Goal: Task Accomplishment & Management: Manage account settings

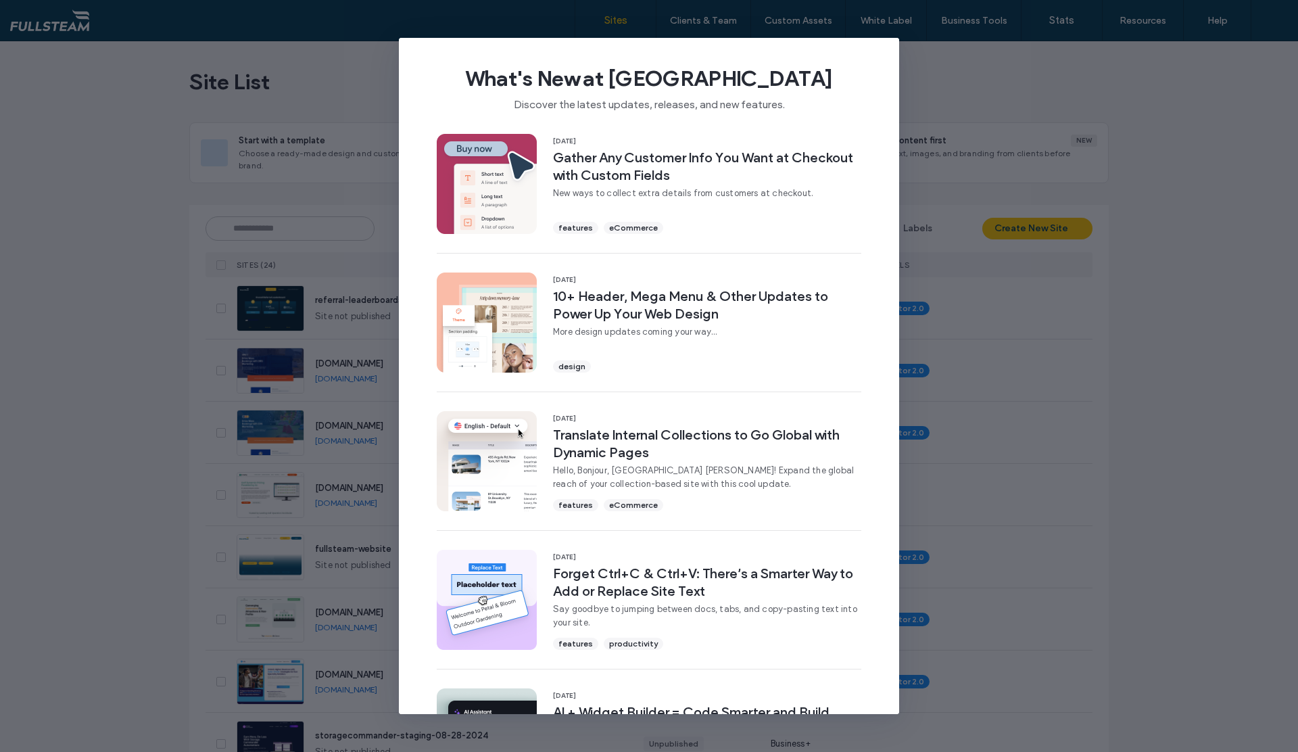
click at [908, 55] on div "What's New at [GEOGRAPHIC_DATA] Discover the latest updates, releases, and new …" at bounding box center [649, 376] width 1298 height 752
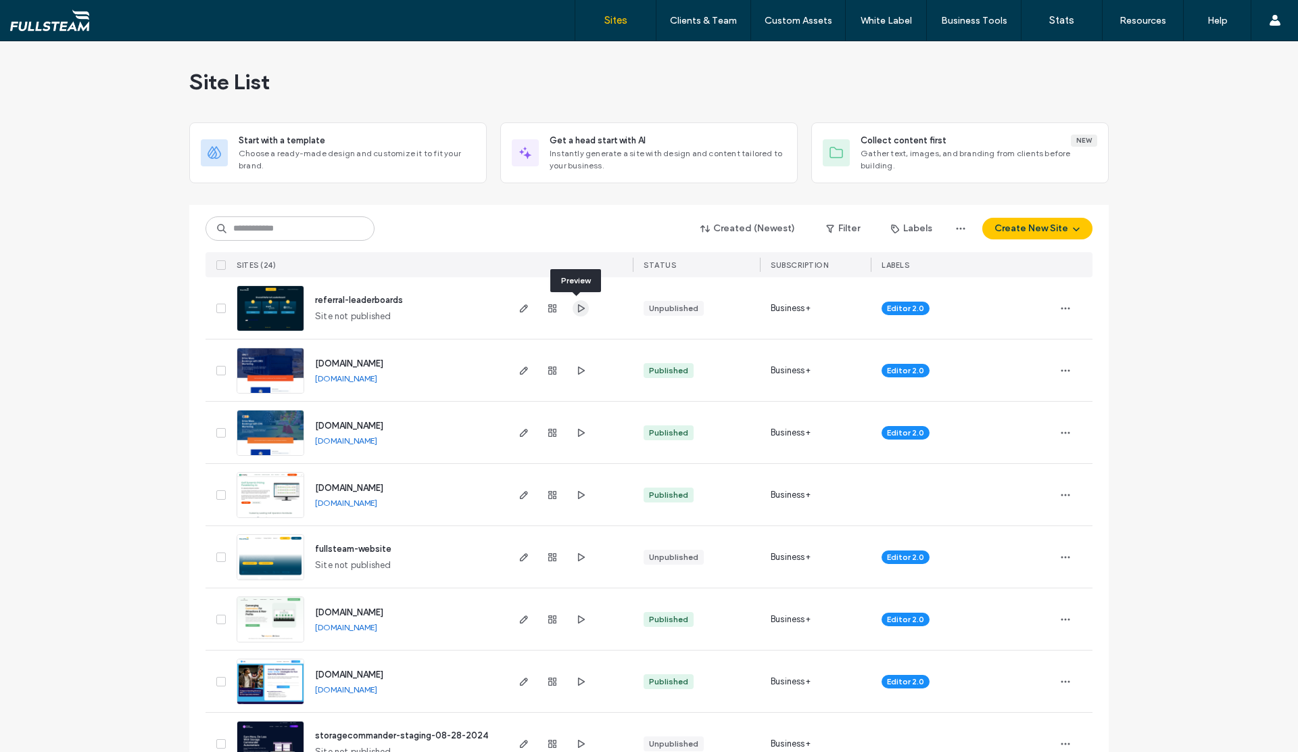
click at [577, 311] on icon "button" at bounding box center [580, 308] width 11 height 11
click at [519, 309] on icon "button" at bounding box center [524, 308] width 11 height 11
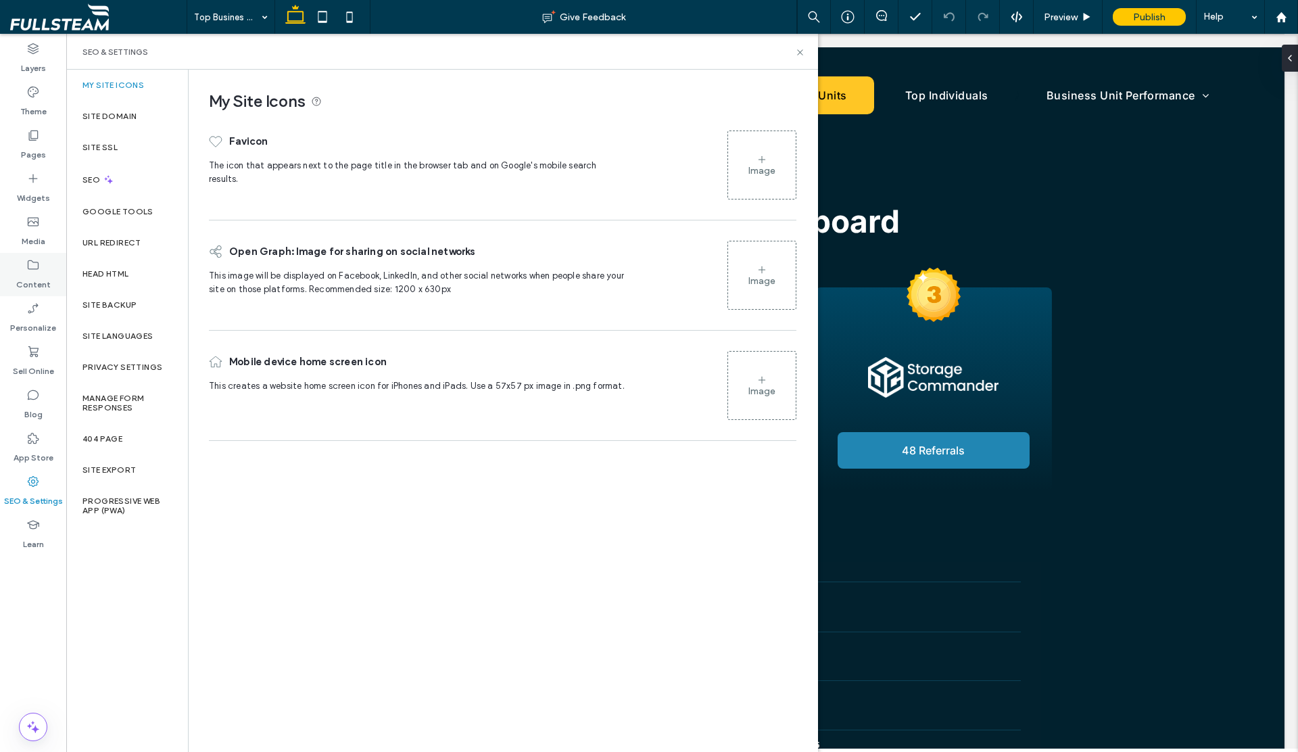
click at [41, 275] on label "Content" at bounding box center [33, 281] width 34 height 19
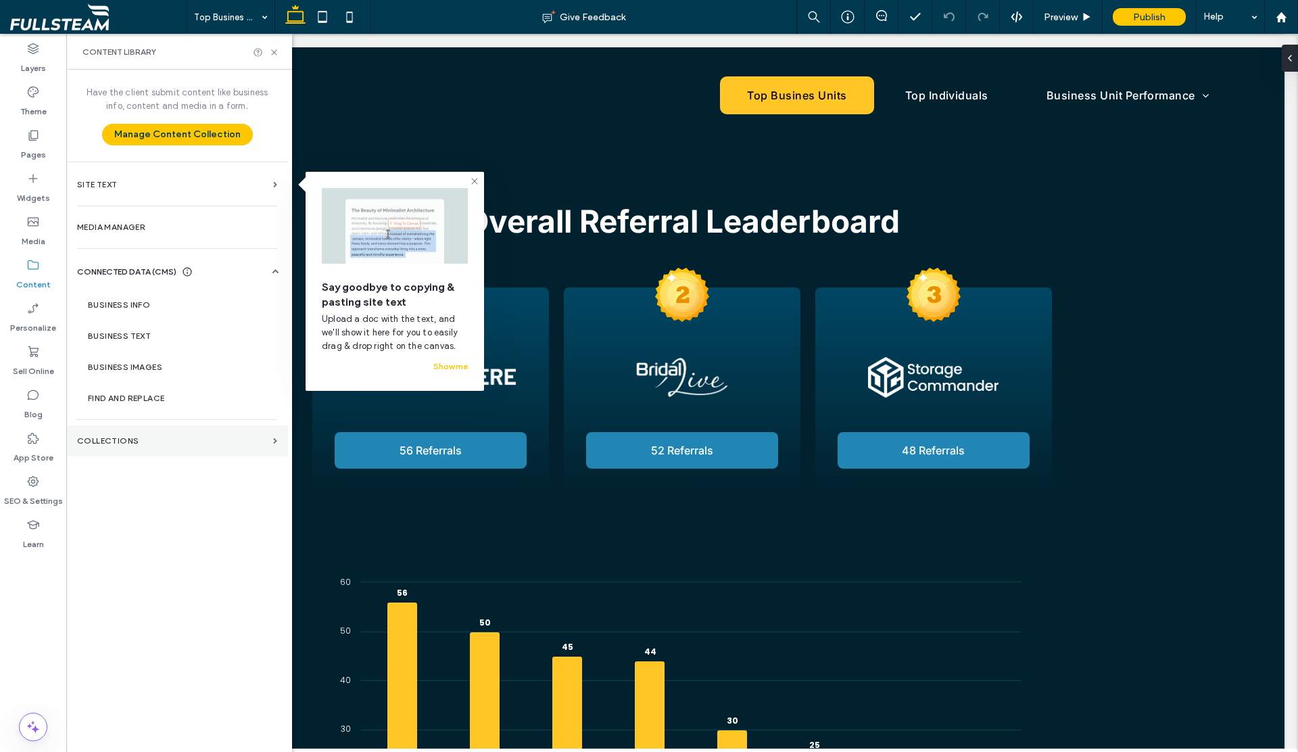
click at [139, 448] on section "Collections" at bounding box center [177, 440] width 222 height 31
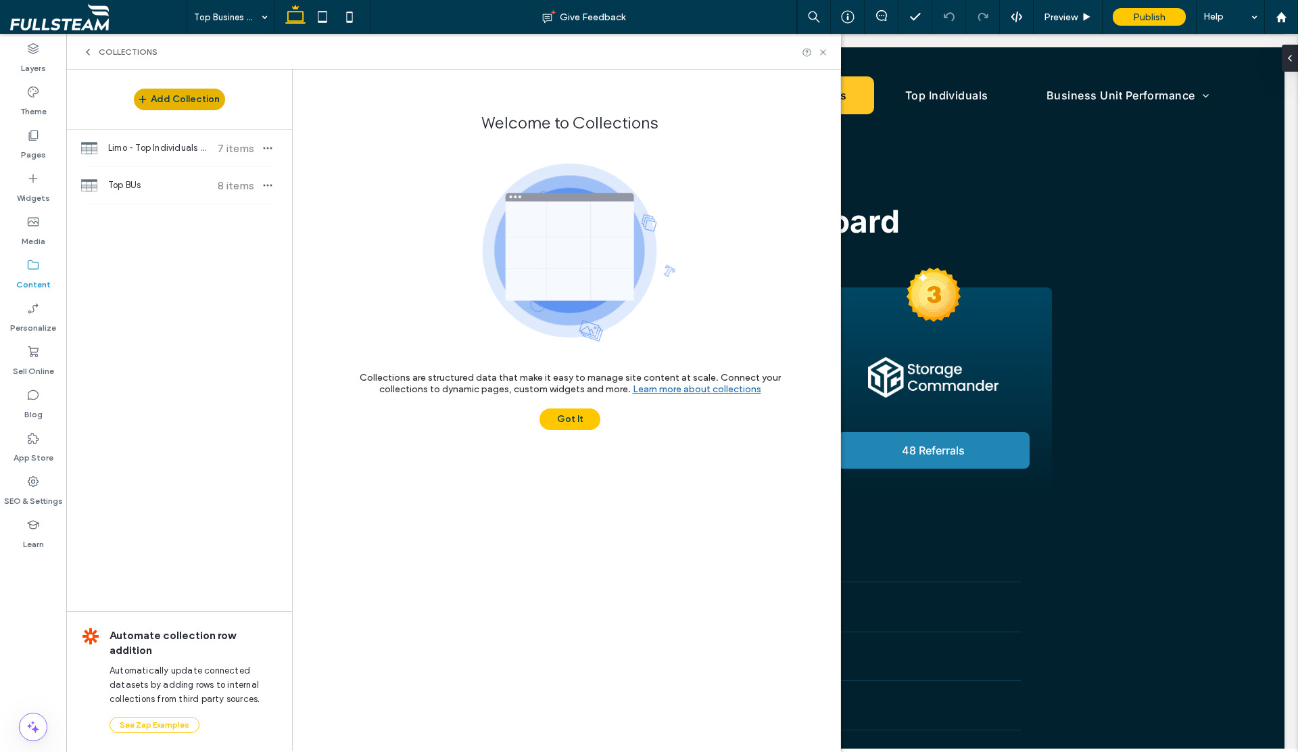
click at [186, 91] on button "Add Collection" at bounding box center [179, 100] width 91 height 22
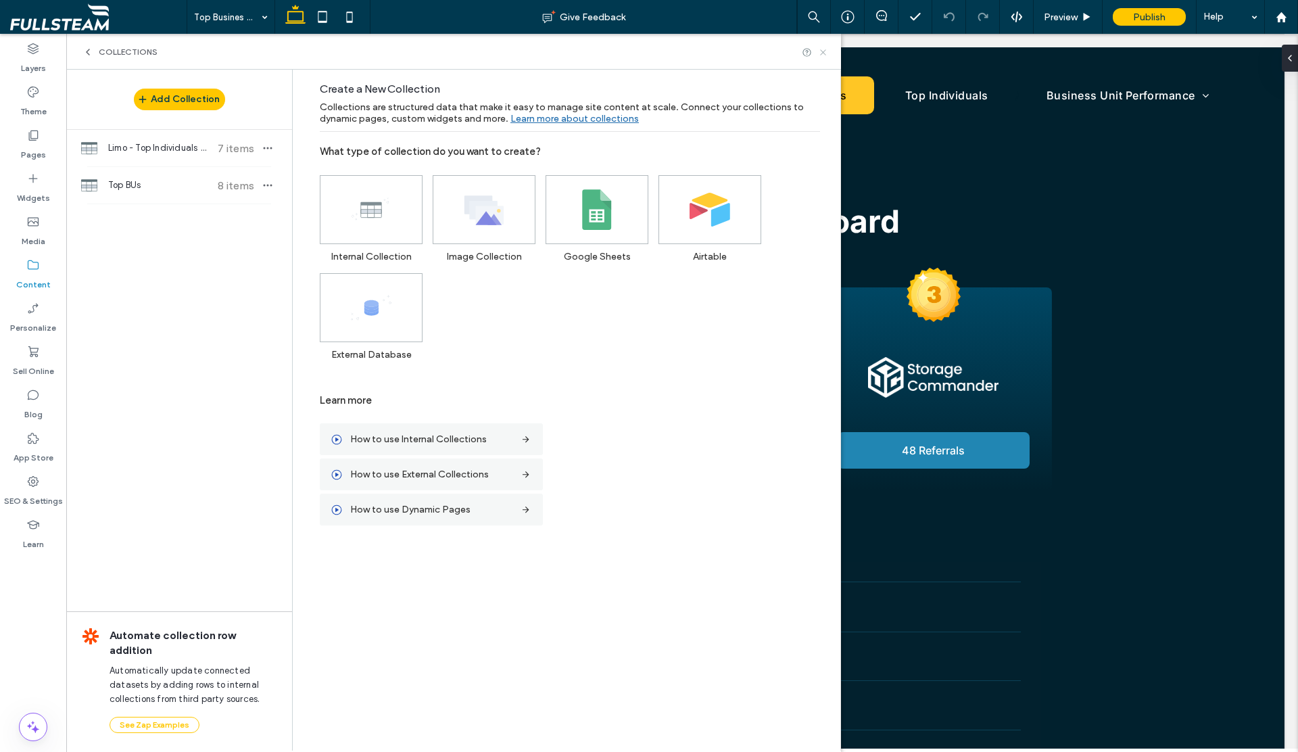
click at [823, 52] on use at bounding box center [822, 51] width 5 height 5
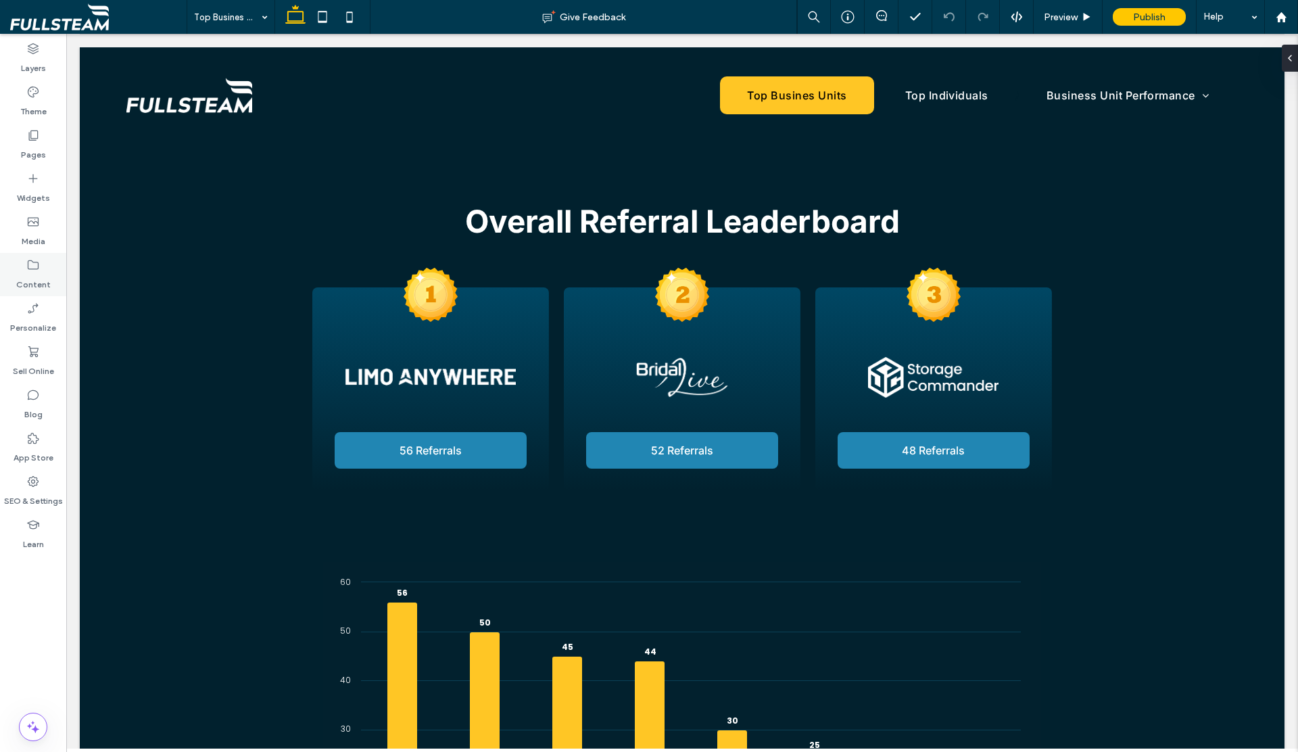
click at [31, 279] on label "Content" at bounding box center [33, 281] width 34 height 19
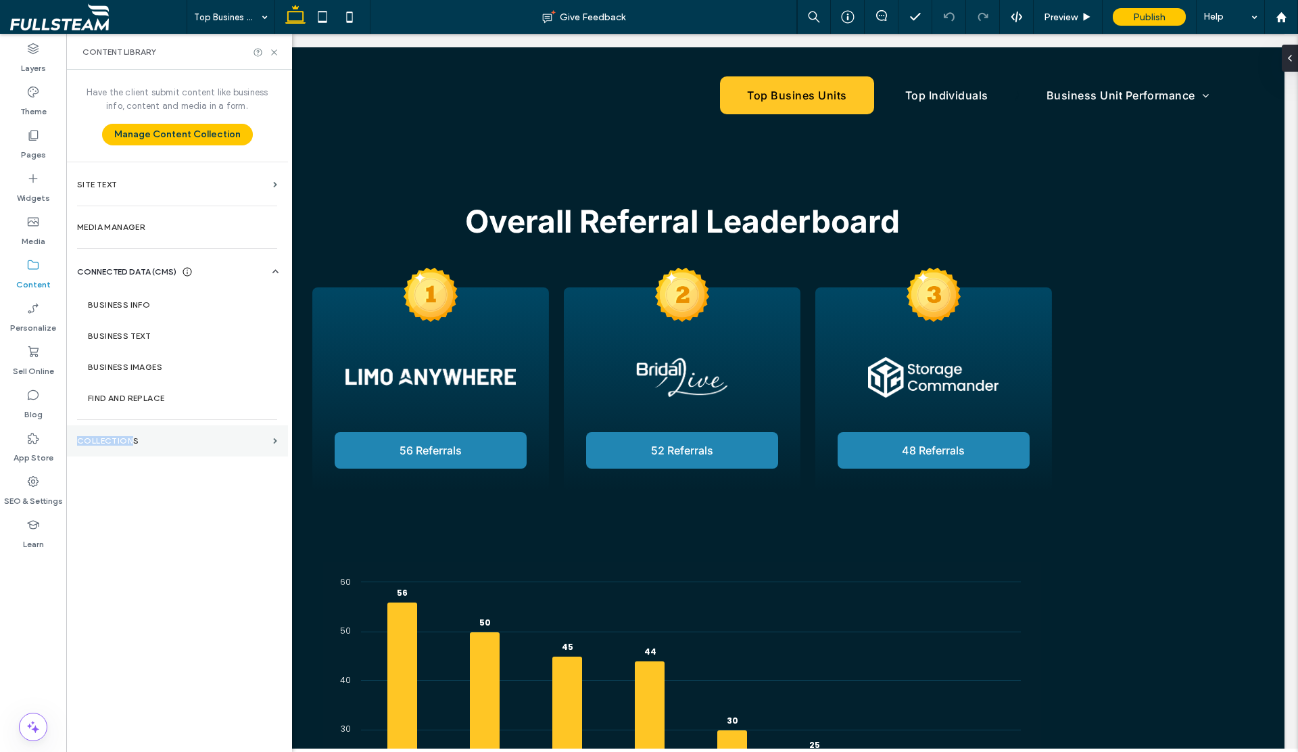
click at [130, 436] on section "Collections" at bounding box center [177, 440] width 222 height 31
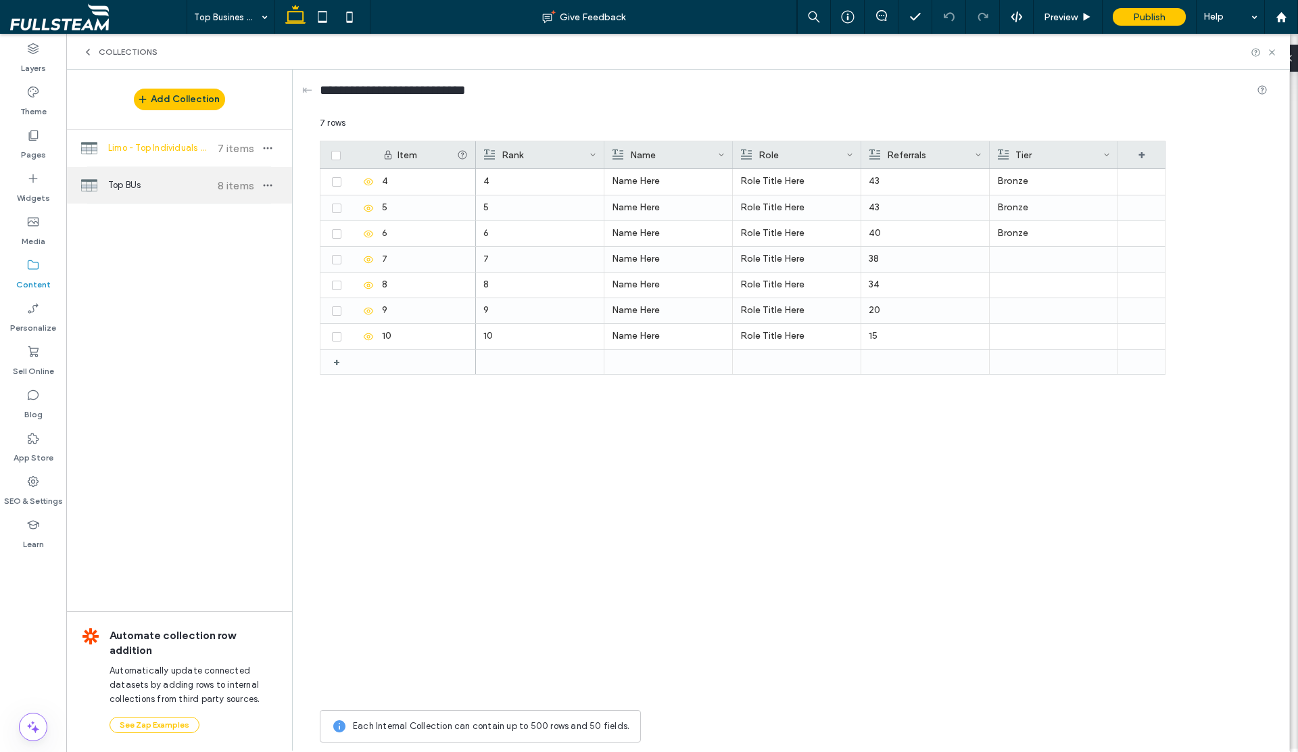
click at [183, 199] on div "Top BUs 8 items" at bounding box center [179, 185] width 226 height 37
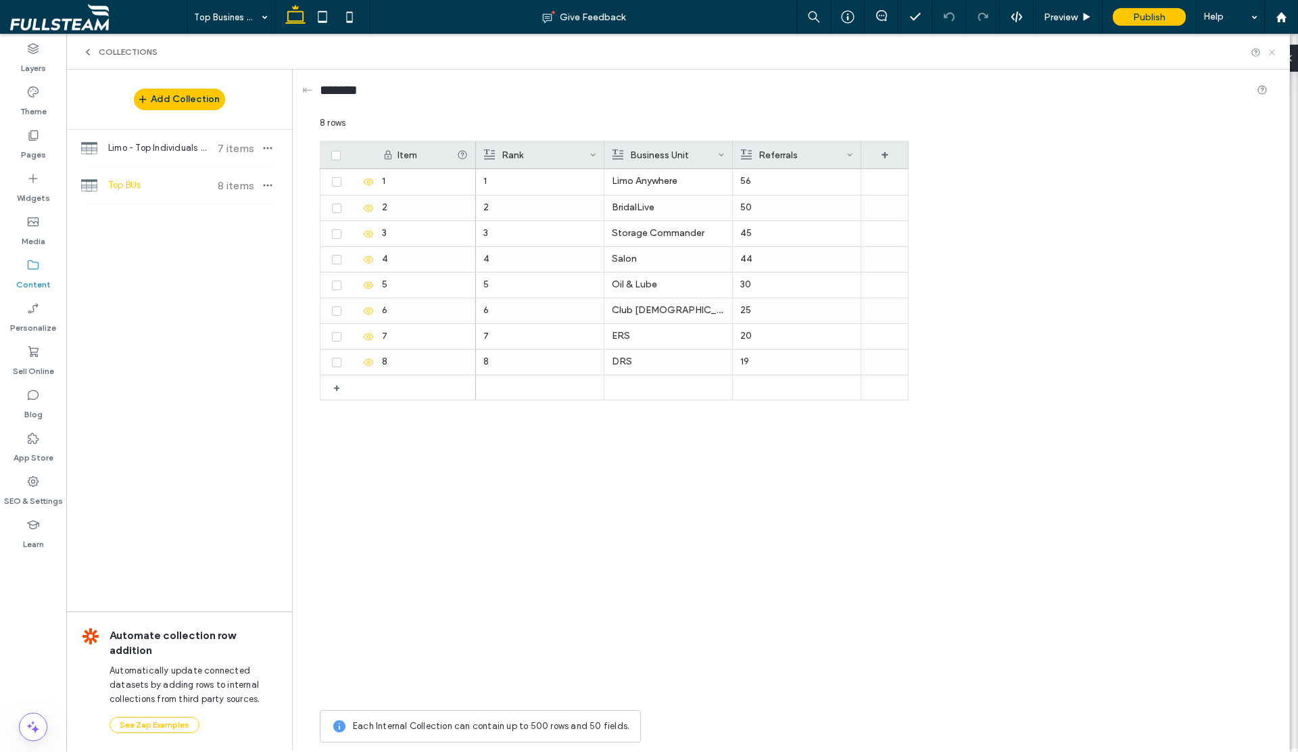
click at [1273, 53] on icon at bounding box center [1272, 52] width 10 height 10
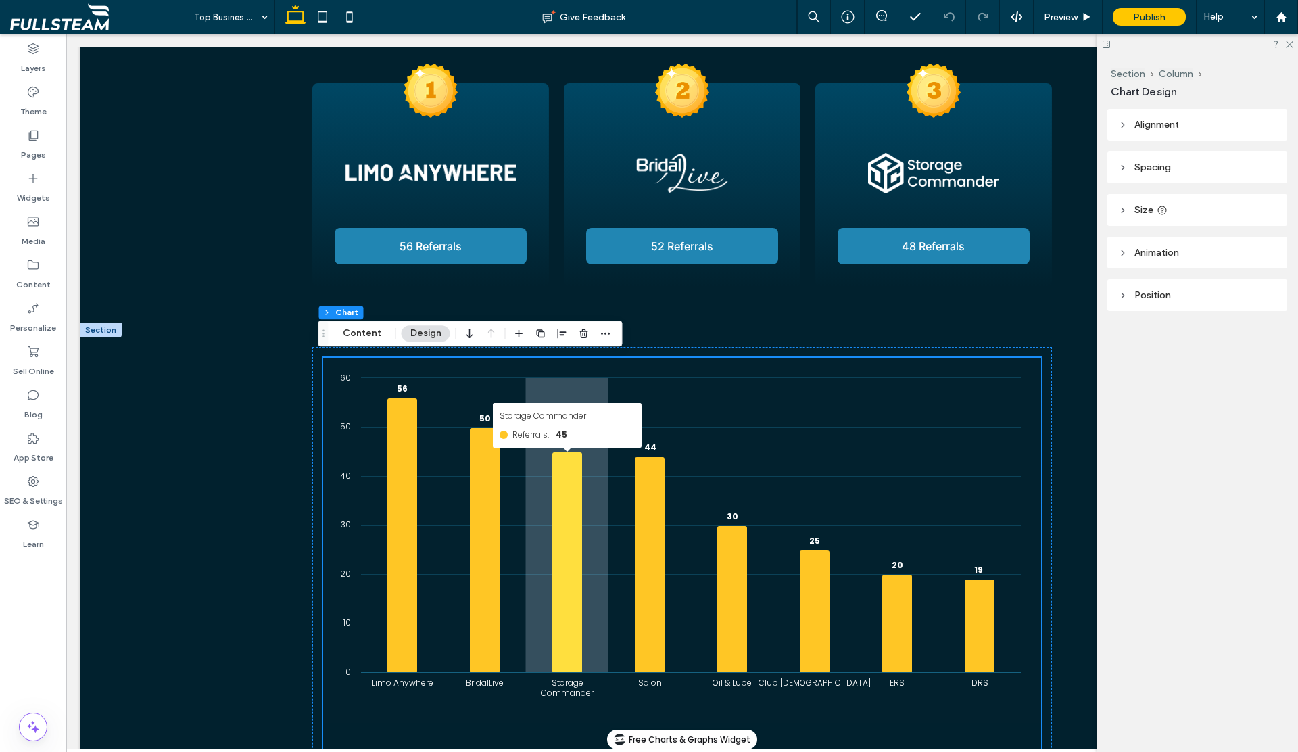
scroll to position [212, 0]
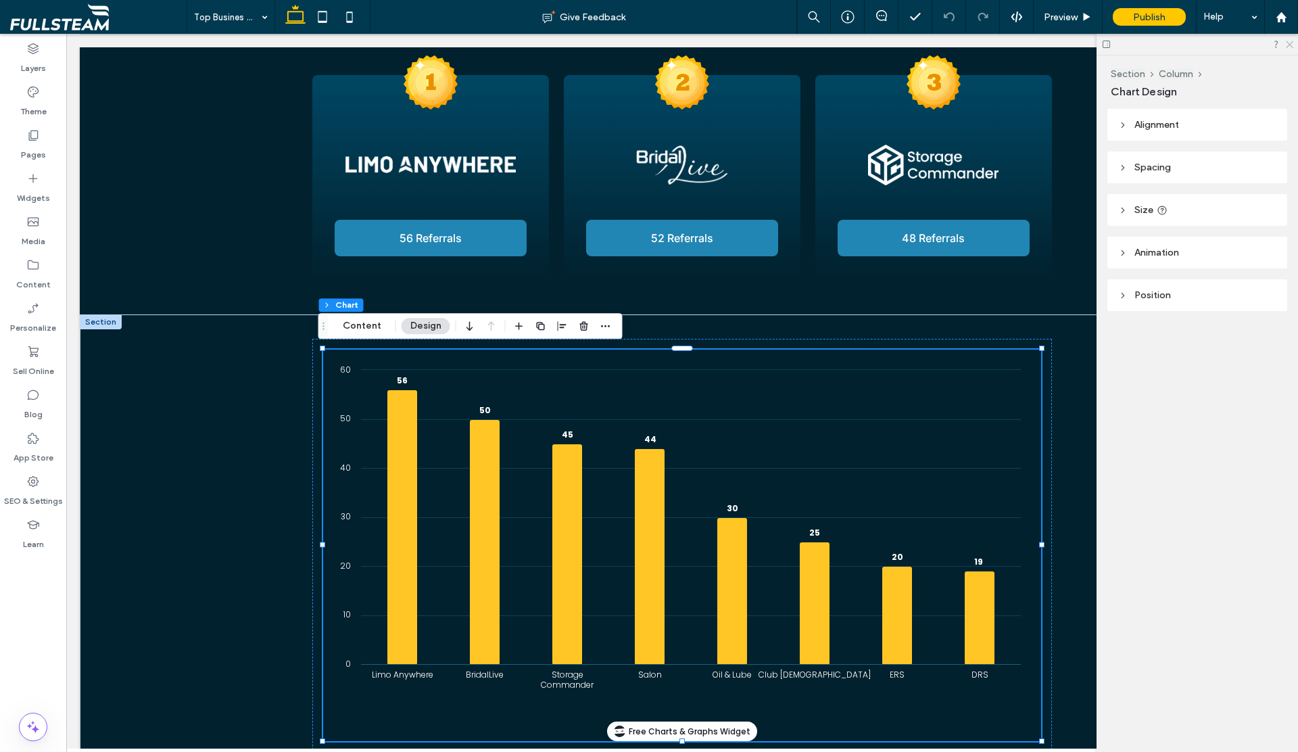
click at [1288, 45] on use at bounding box center [1289, 44] width 7 height 7
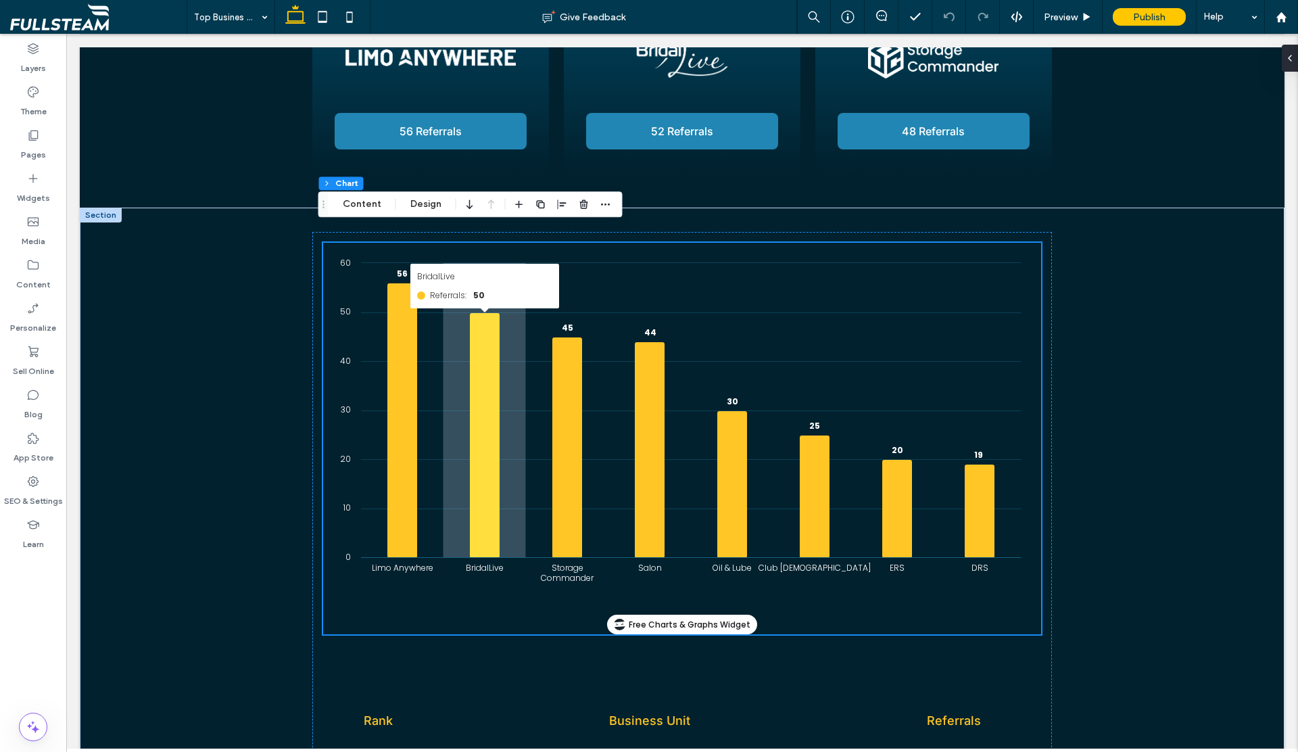
scroll to position [334, 0]
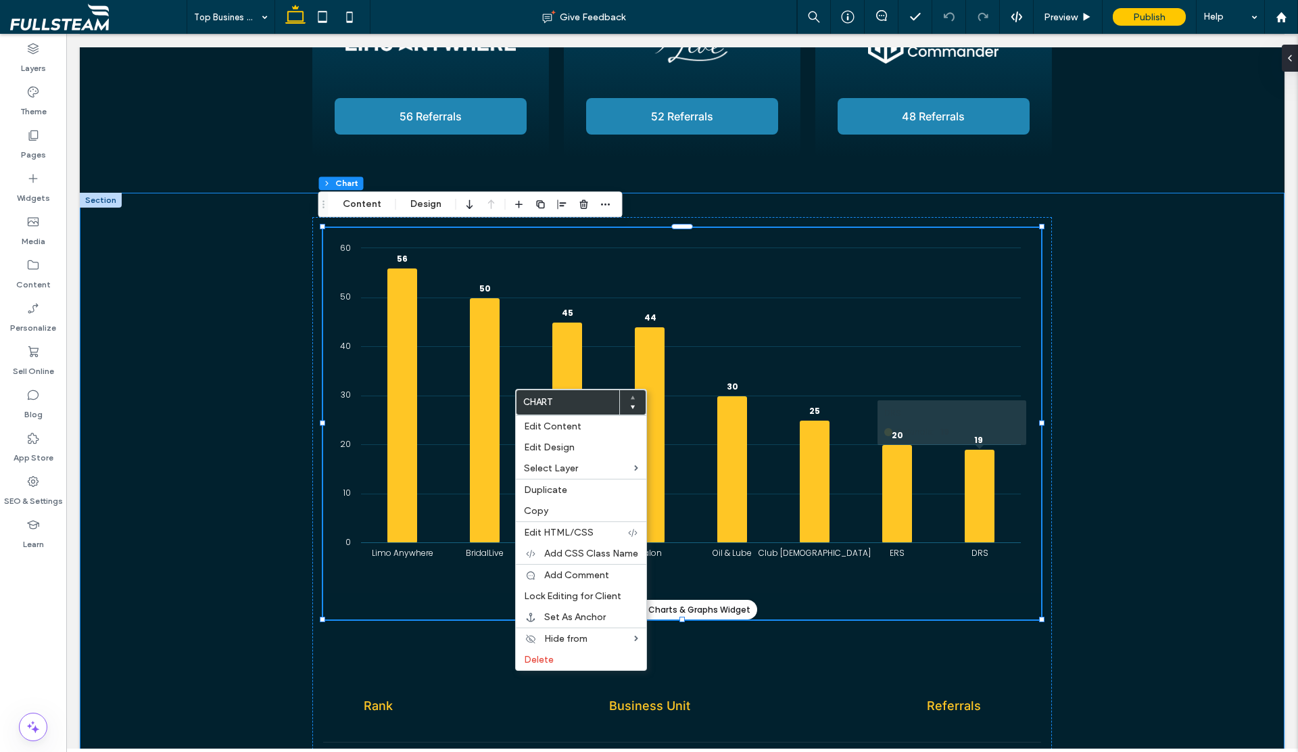
click at [1068, 418] on div "Created with Highcharts 9.3.3 Chart title 56 50 45 44 30 25 20 19 Limo Anywhere…" at bounding box center [683, 767] width 812 height 1148
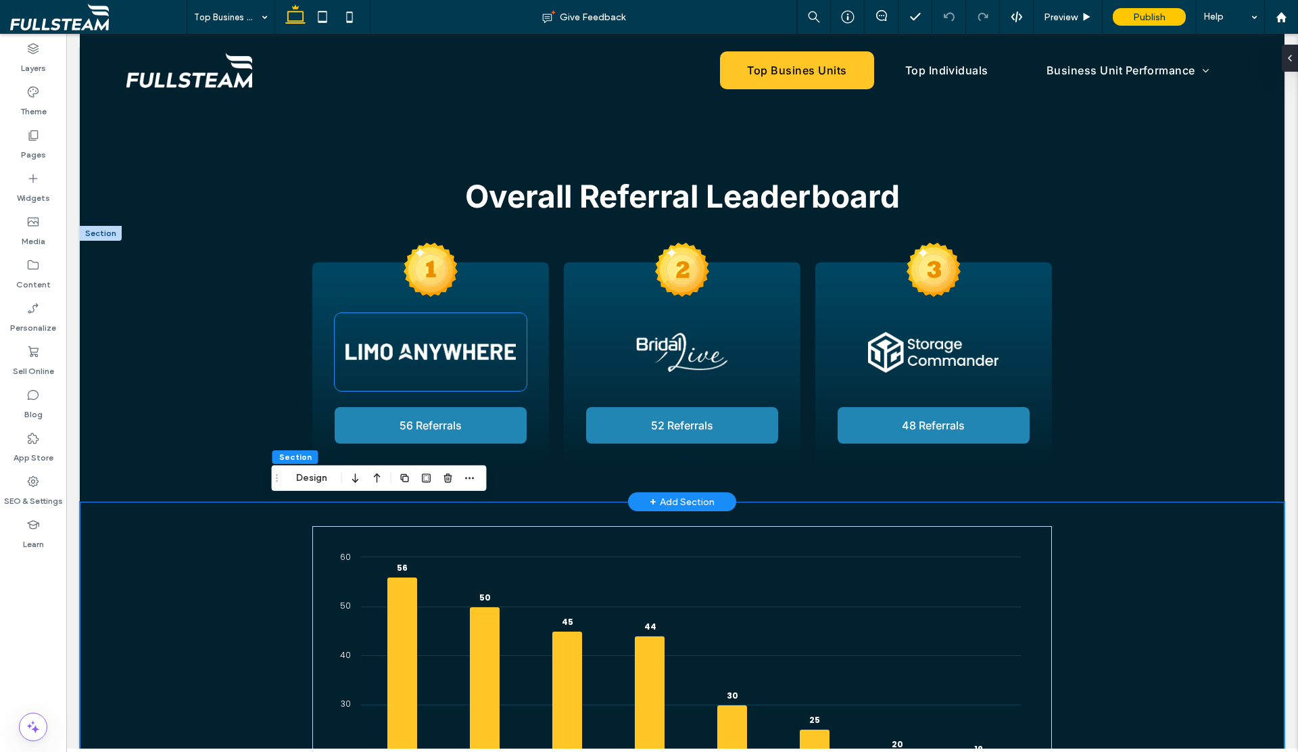
scroll to position [24, 0]
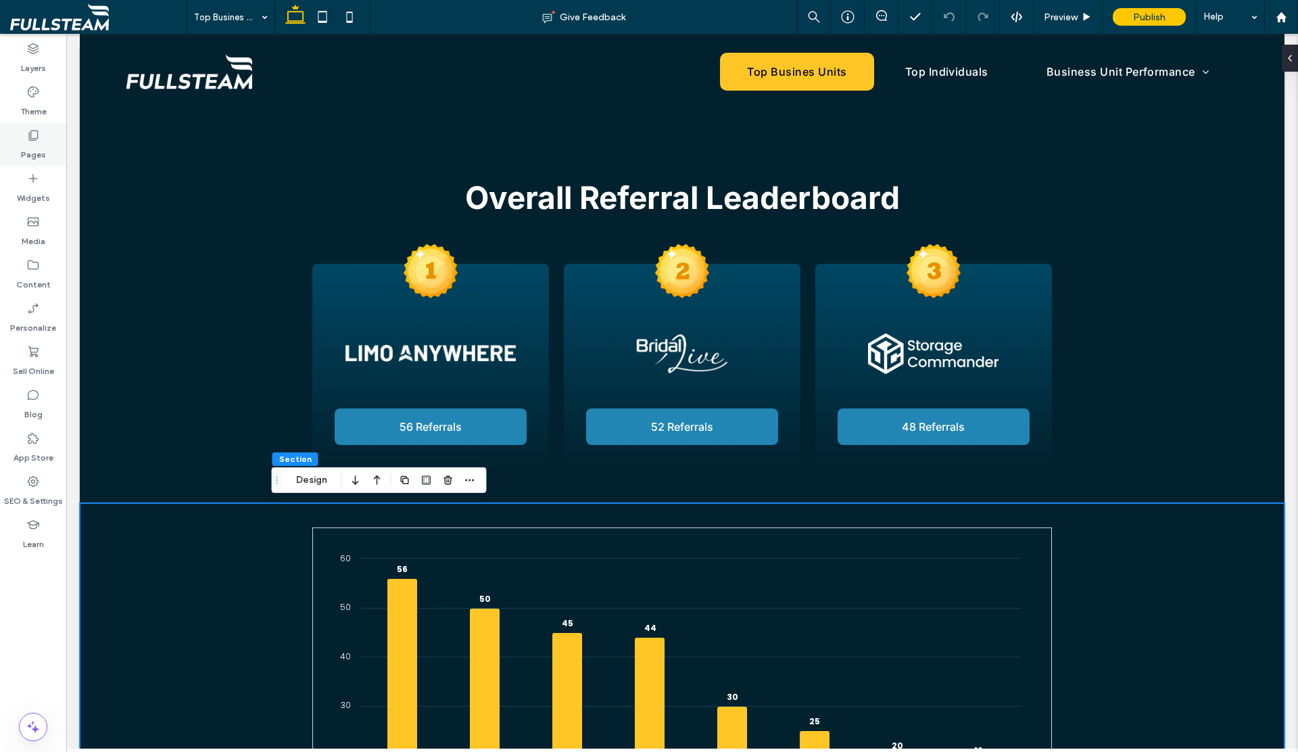
click at [24, 154] on label "Pages" at bounding box center [33, 151] width 25 height 19
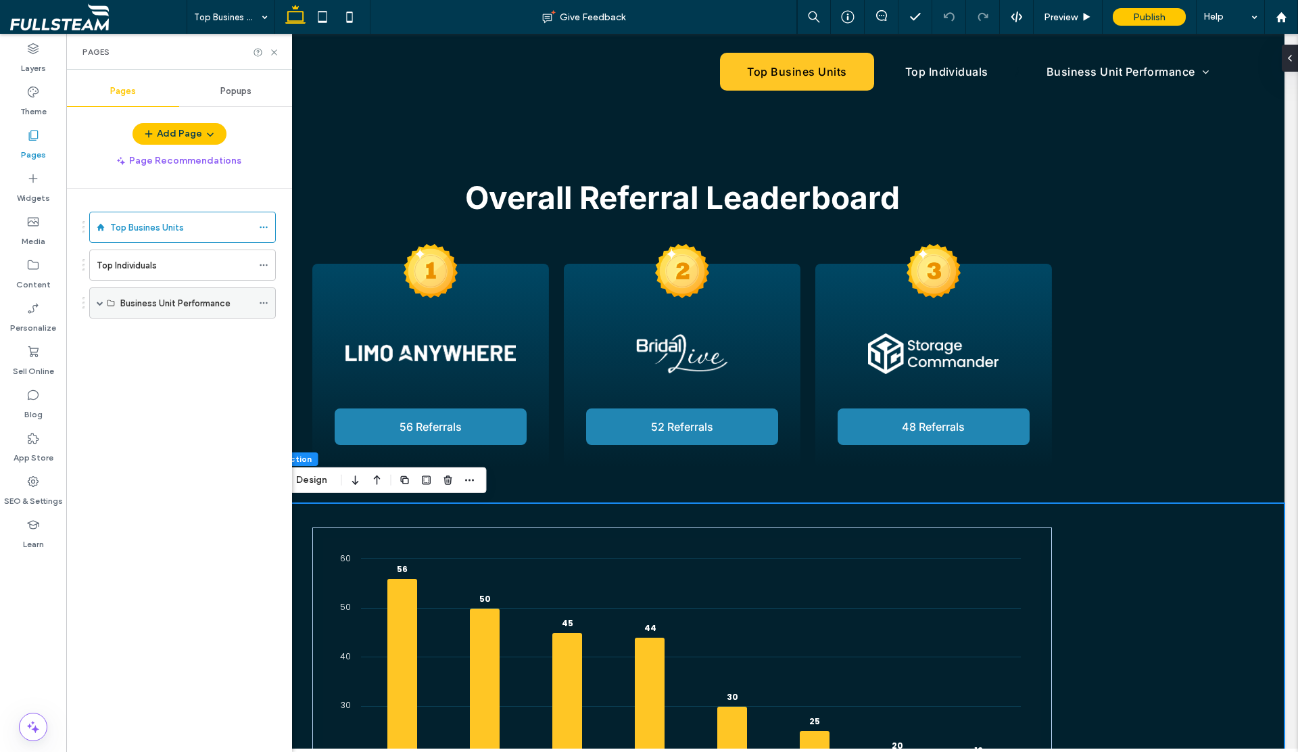
click at [100, 302] on span at bounding box center [100, 303] width 7 height 7
click at [131, 333] on label "Limo Anywhere" at bounding box center [150, 335] width 60 height 24
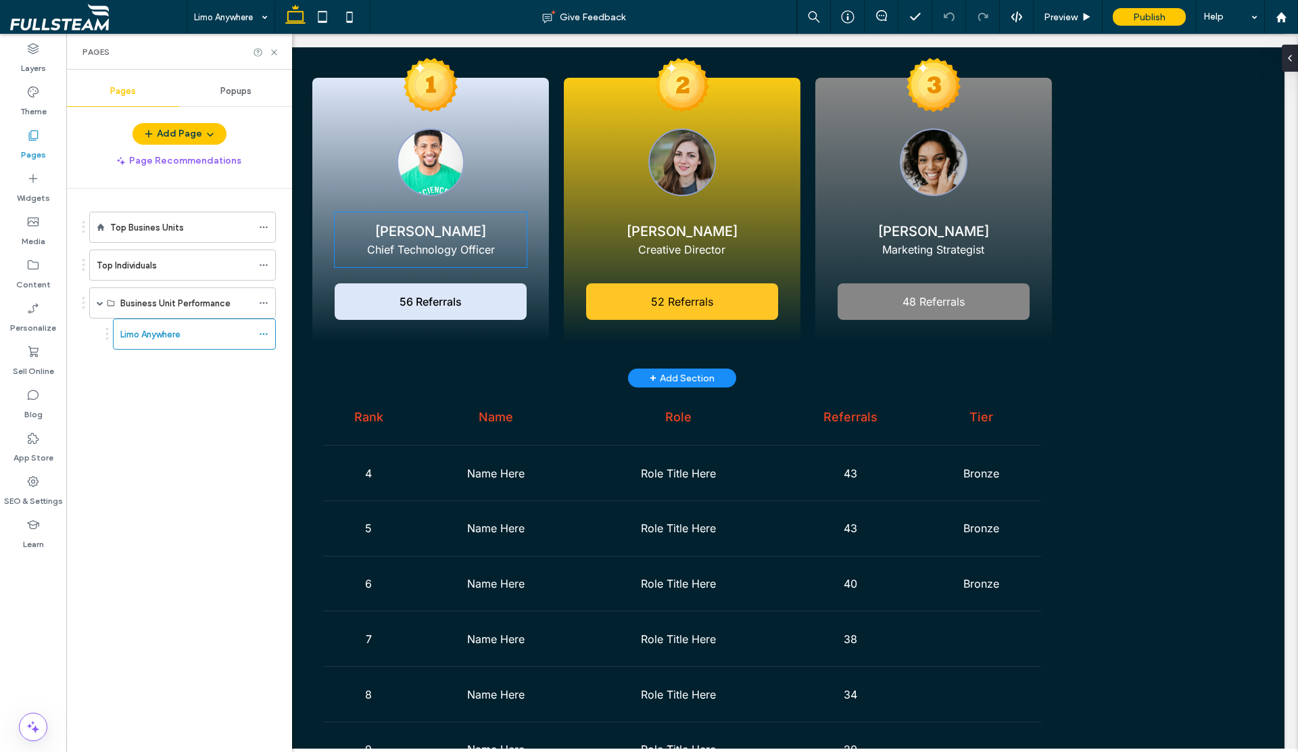
scroll to position [212, 0]
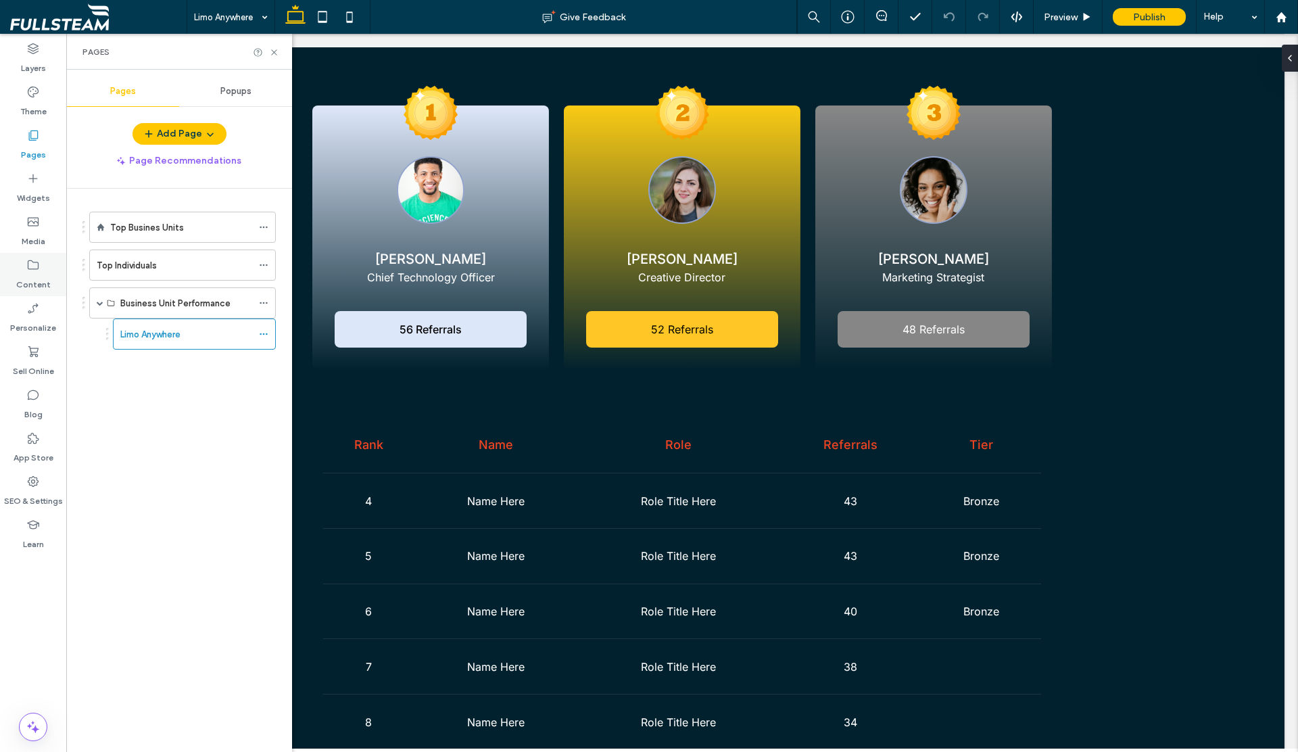
click at [37, 266] on icon at bounding box center [33, 265] width 14 height 14
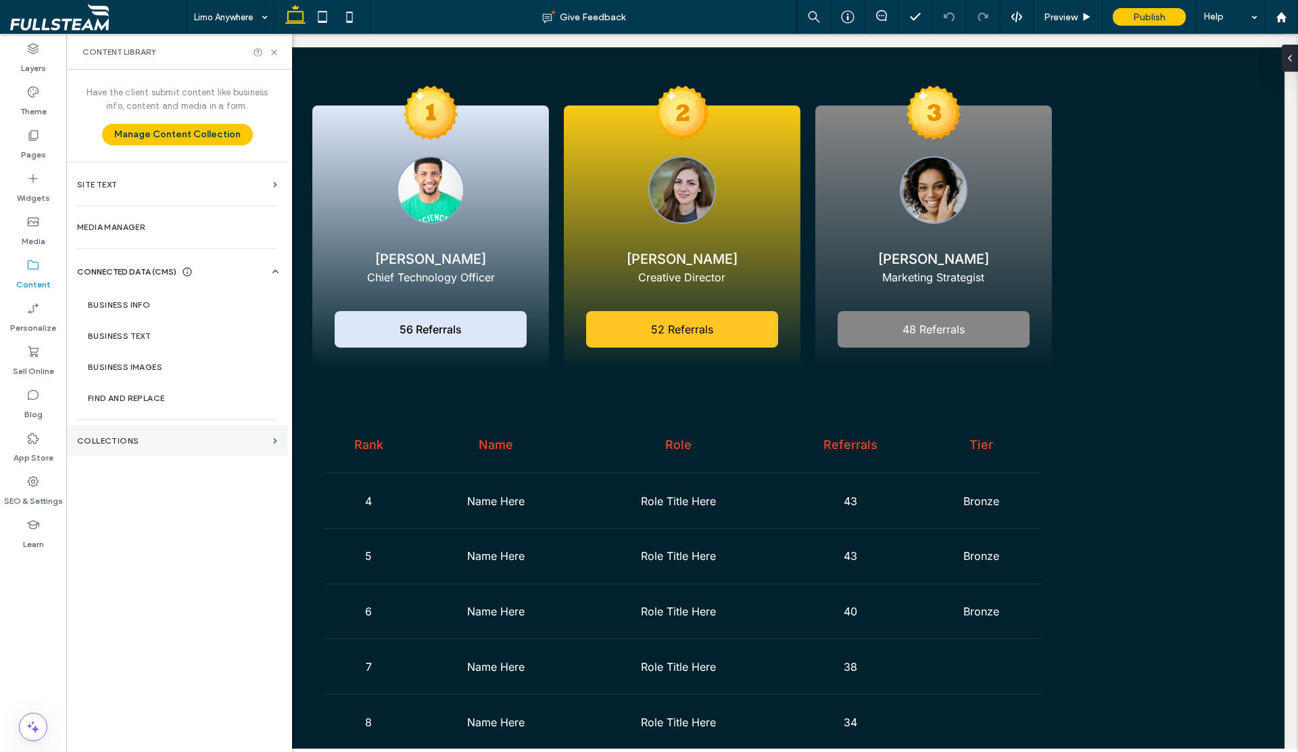
click at [122, 442] on label "Collections" at bounding box center [172, 440] width 191 height 9
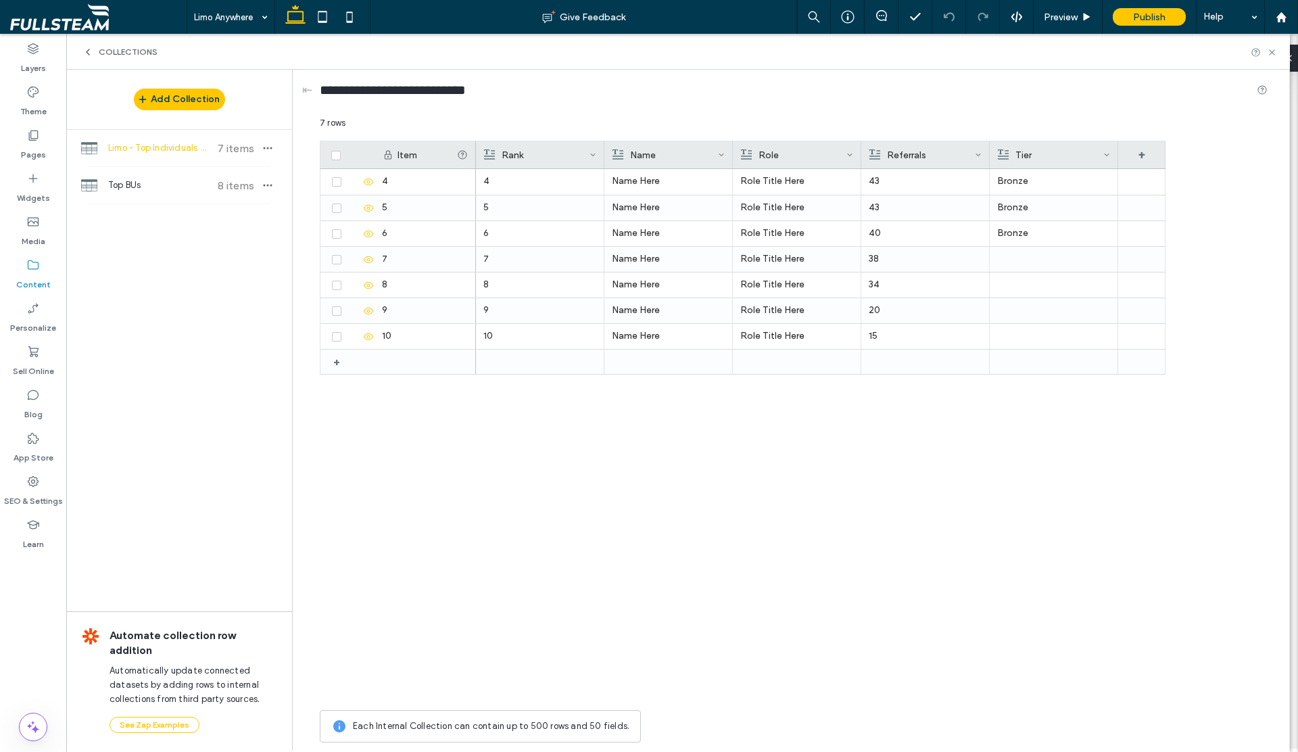
click at [157, 151] on span "Limo - Top Individuals List" at bounding box center [158, 148] width 101 height 14
click at [1273, 52] on icon at bounding box center [1272, 52] width 10 height 10
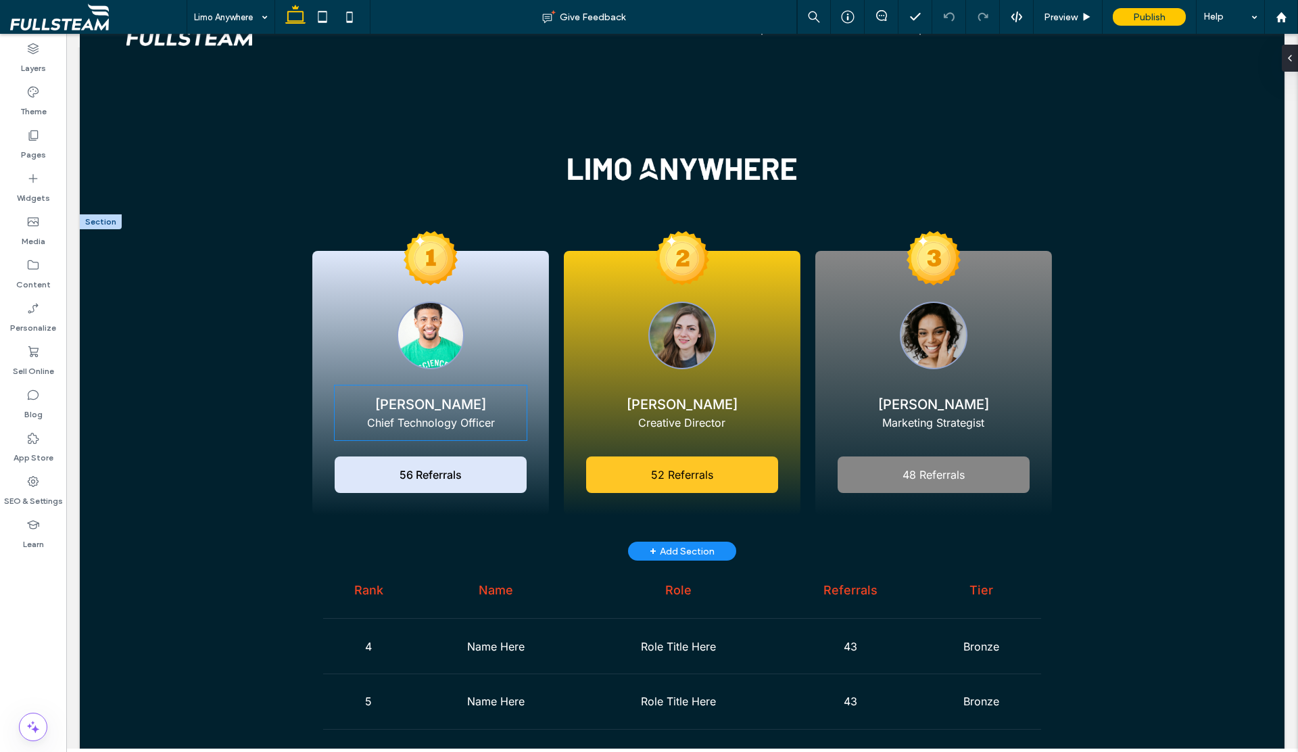
scroll to position [82, 0]
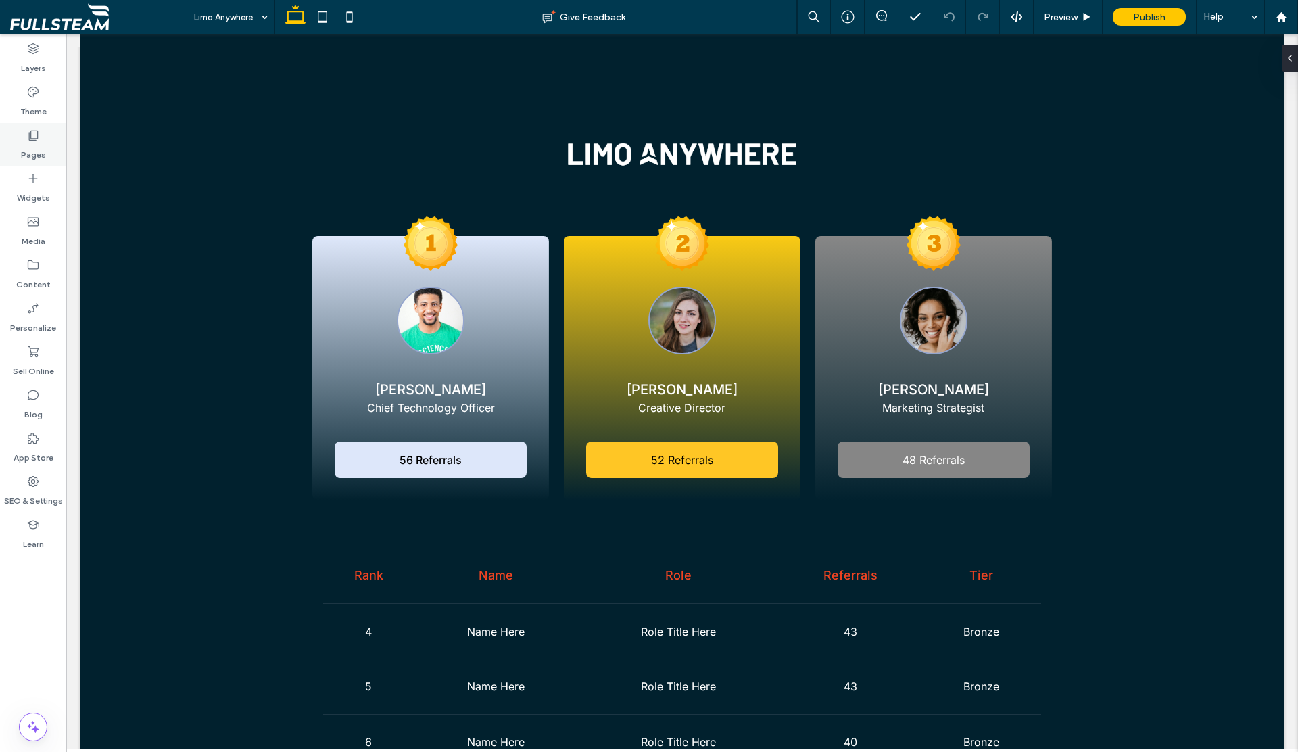
click at [33, 144] on label "Pages" at bounding box center [33, 151] width 25 height 19
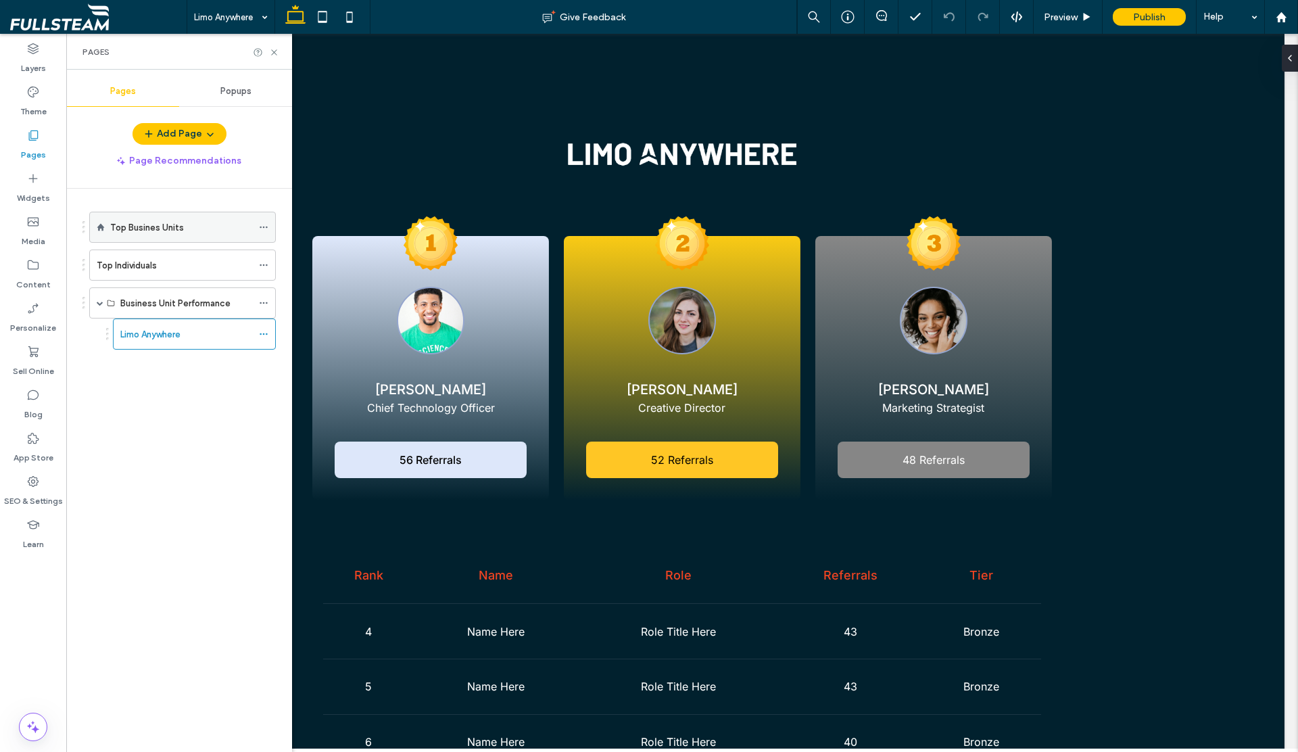
click at [121, 217] on div "Top Busines Units" at bounding box center [181, 227] width 142 height 30
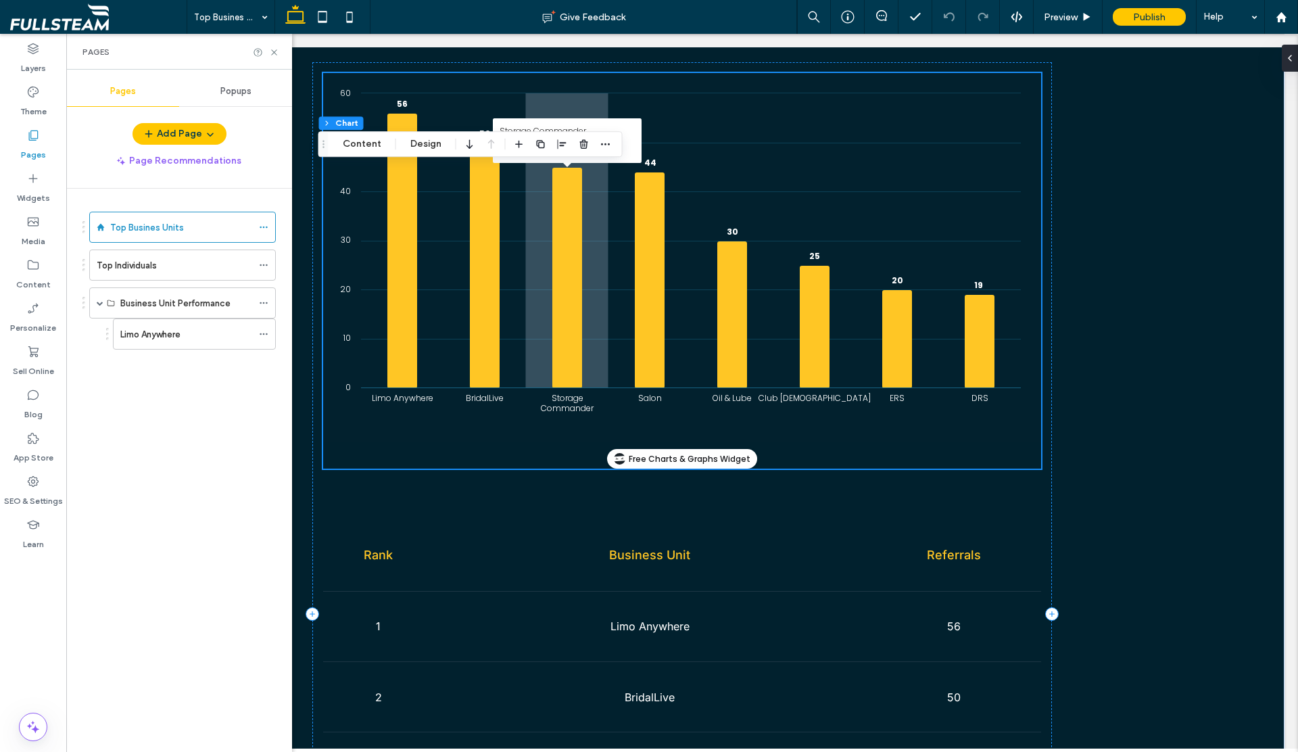
scroll to position [2, 0]
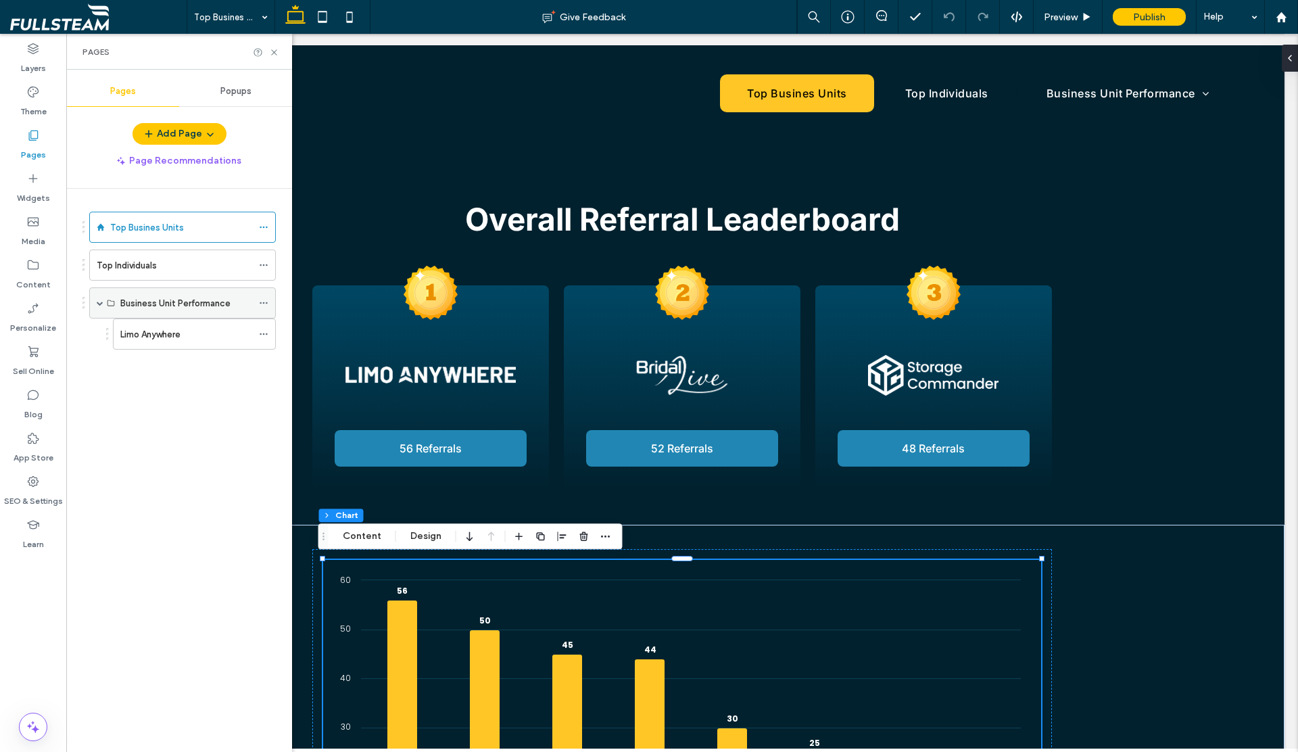
click at [188, 298] on label "Business Unit Performance" at bounding box center [175, 303] width 110 height 24
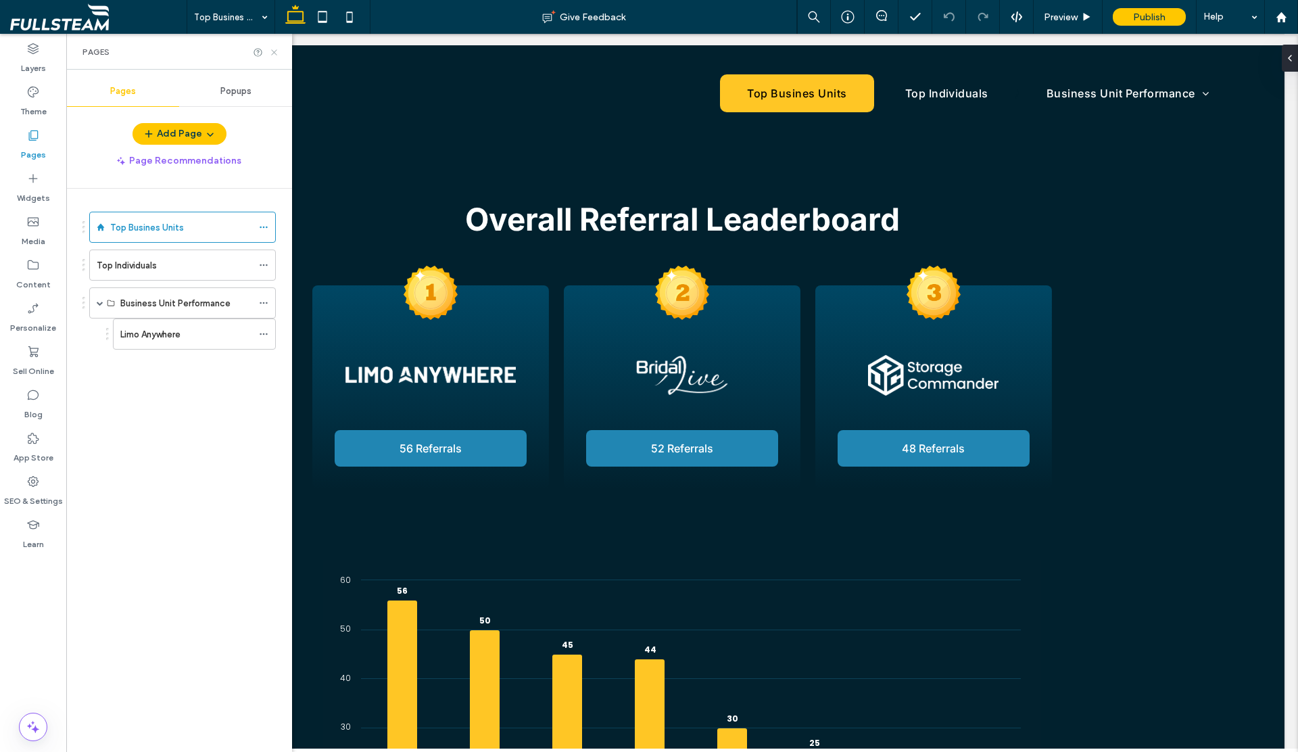
click at [276, 51] on icon at bounding box center [274, 52] width 10 height 10
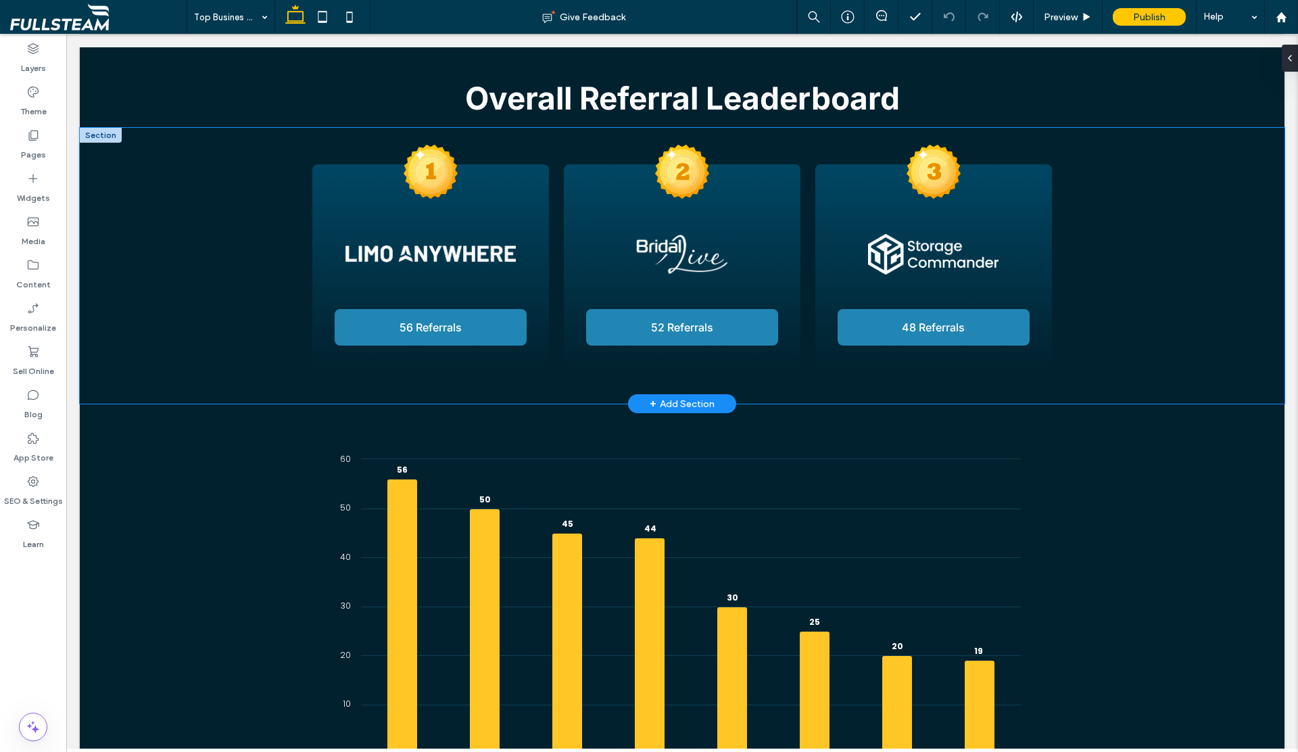
scroll to position [152, 0]
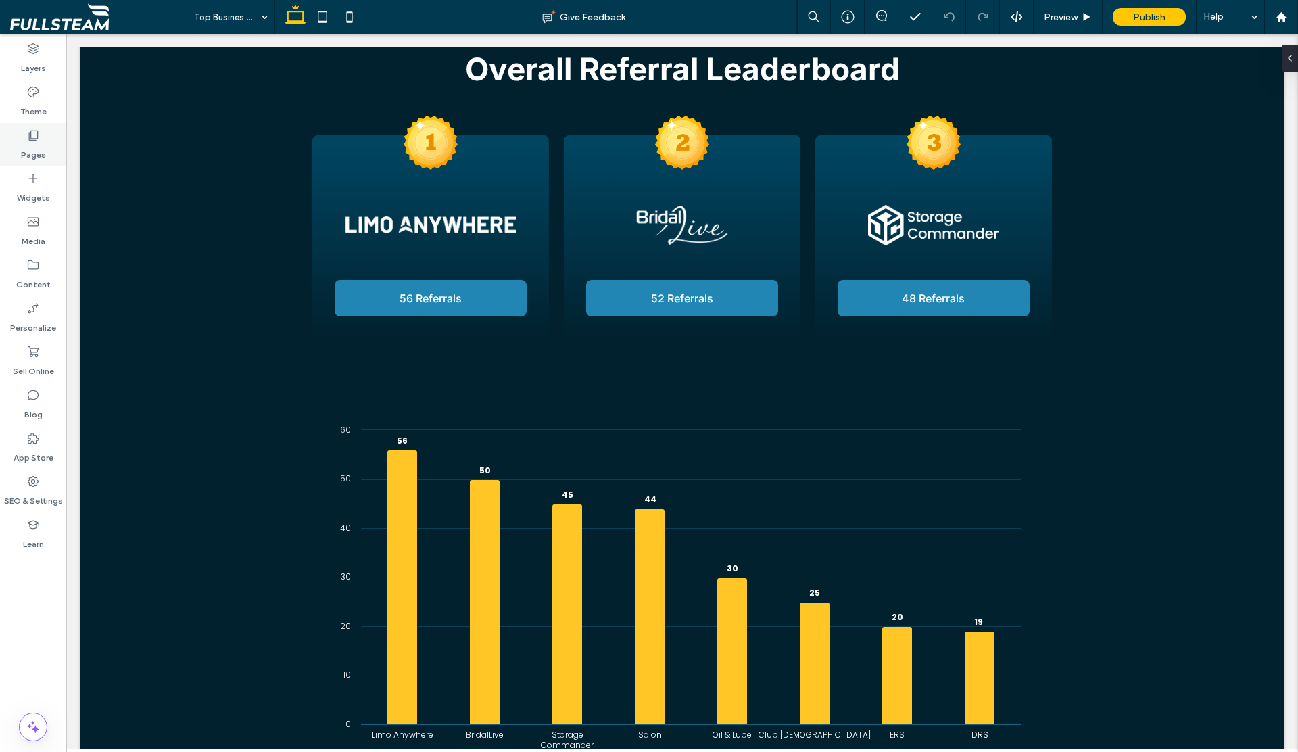
click at [33, 135] on icon at bounding box center [33, 135] width 14 height 14
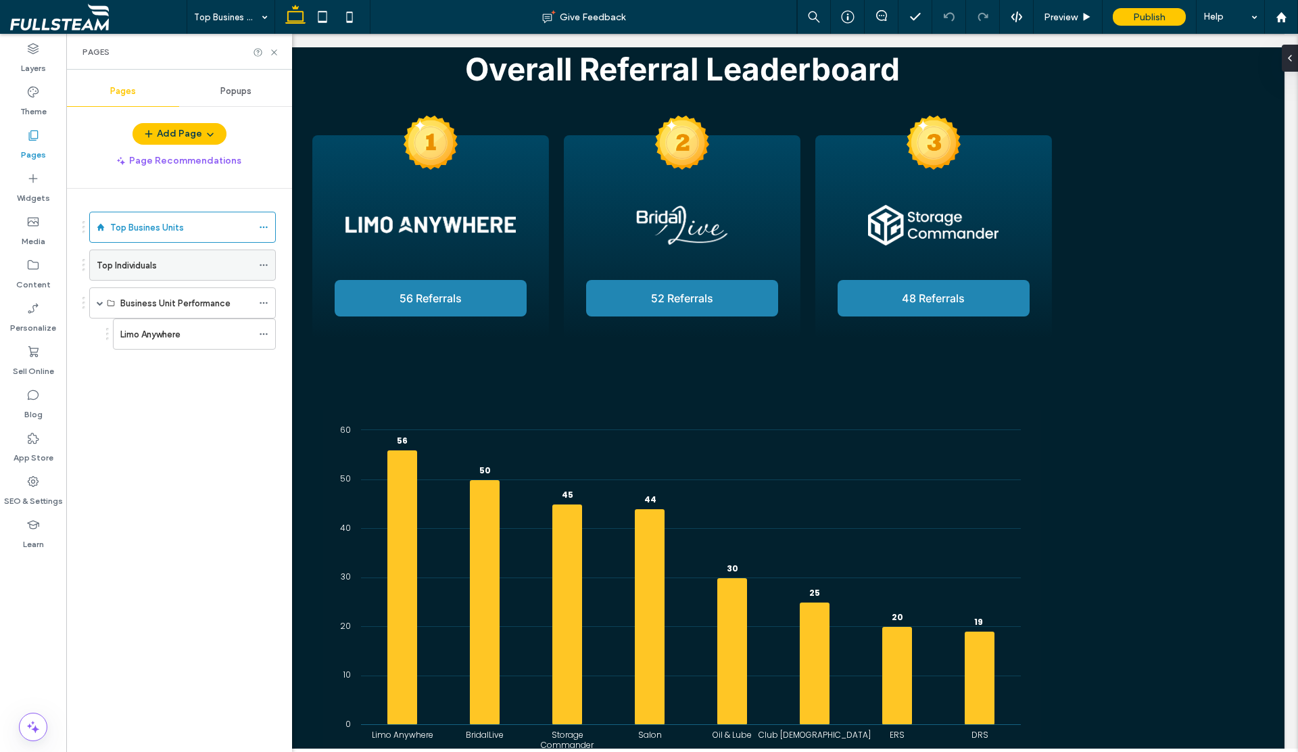
click at [151, 260] on label "Top Individuals" at bounding box center [127, 266] width 60 height 24
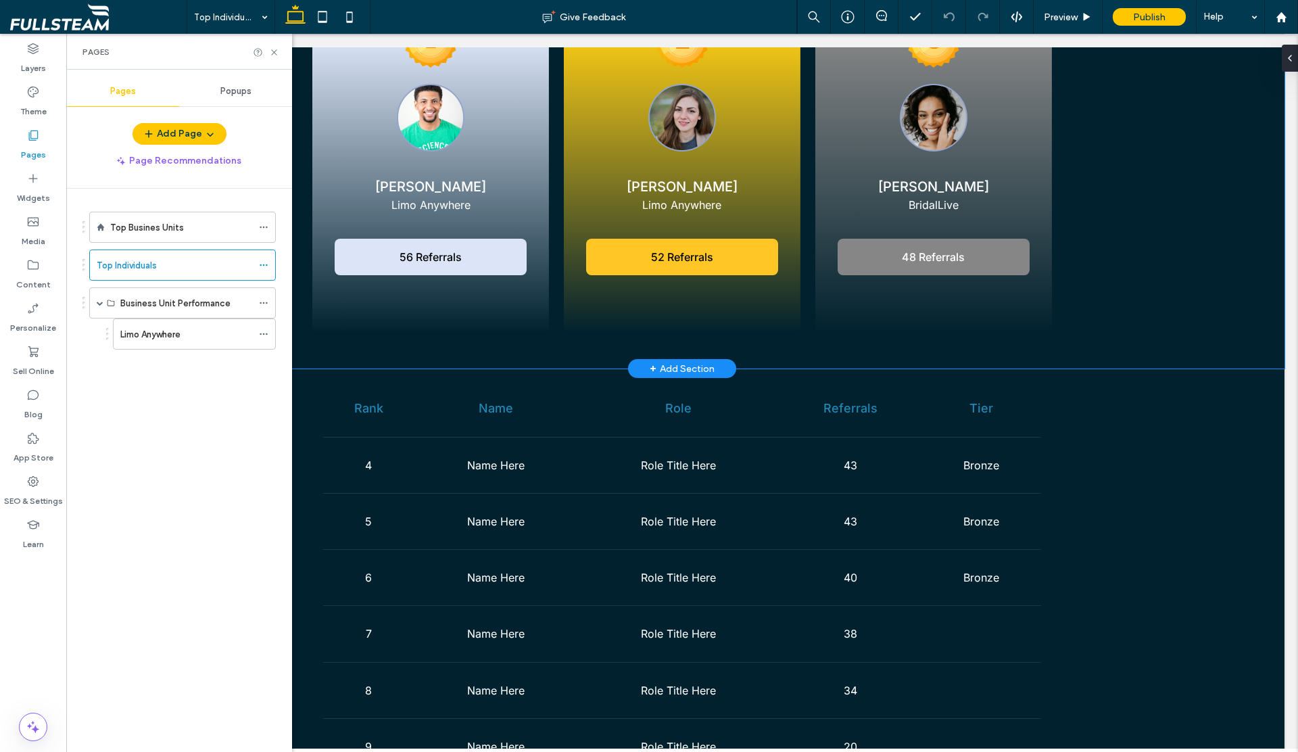
scroll to position [256, 0]
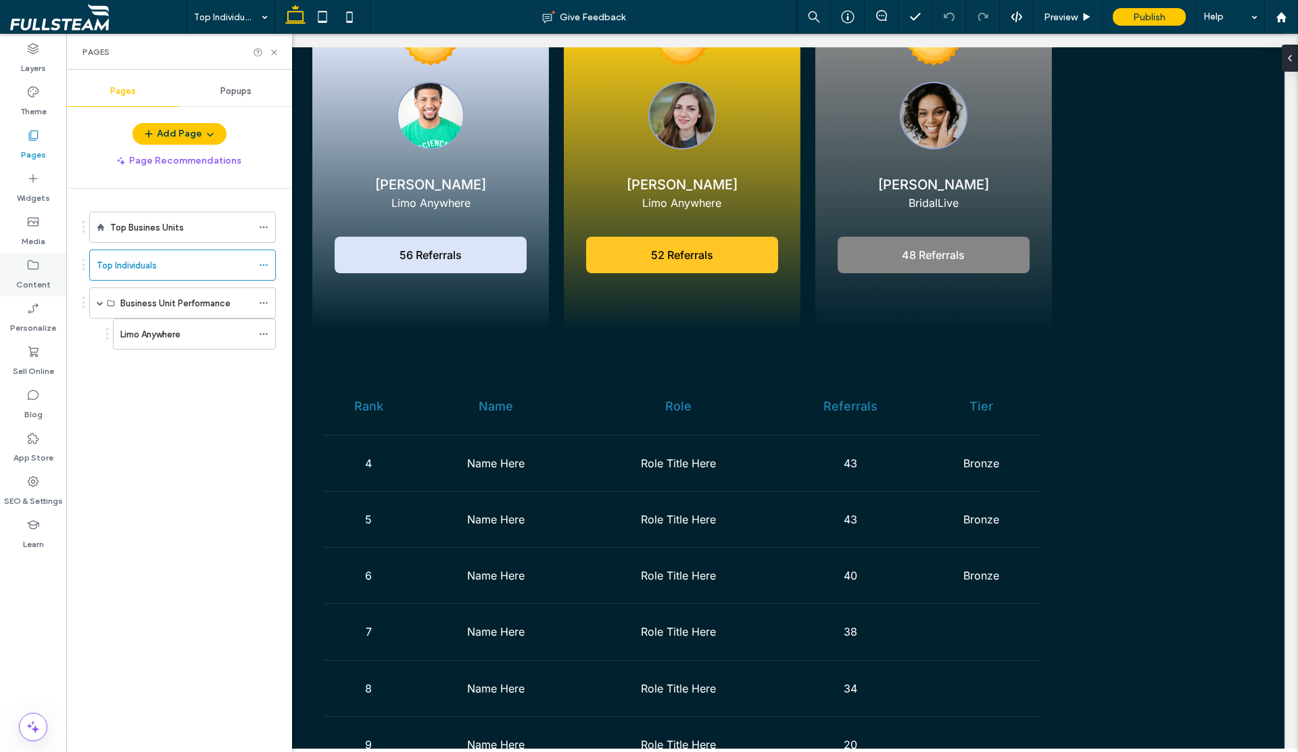
click at [27, 277] on label "Content" at bounding box center [33, 281] width 34 height 19
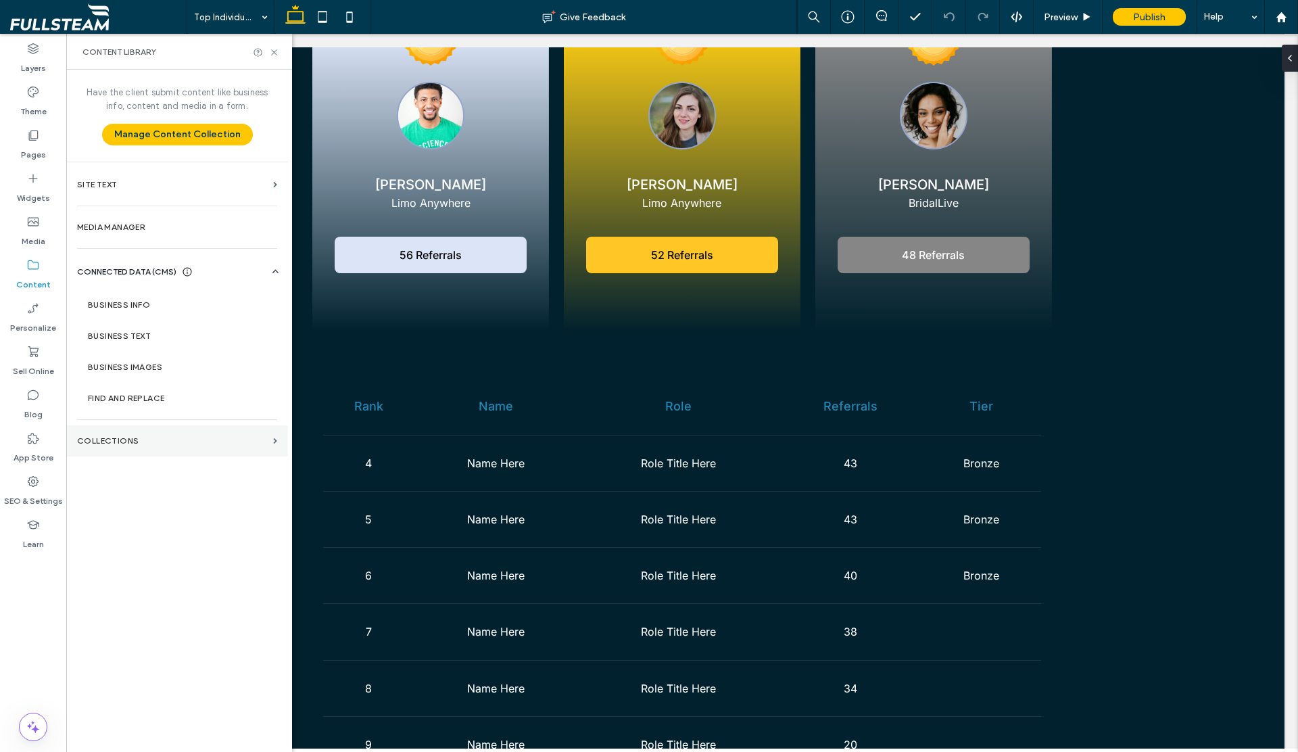
click at [128, 448] on section "Collections" at bounding box center [177, 440] width 222 height 31
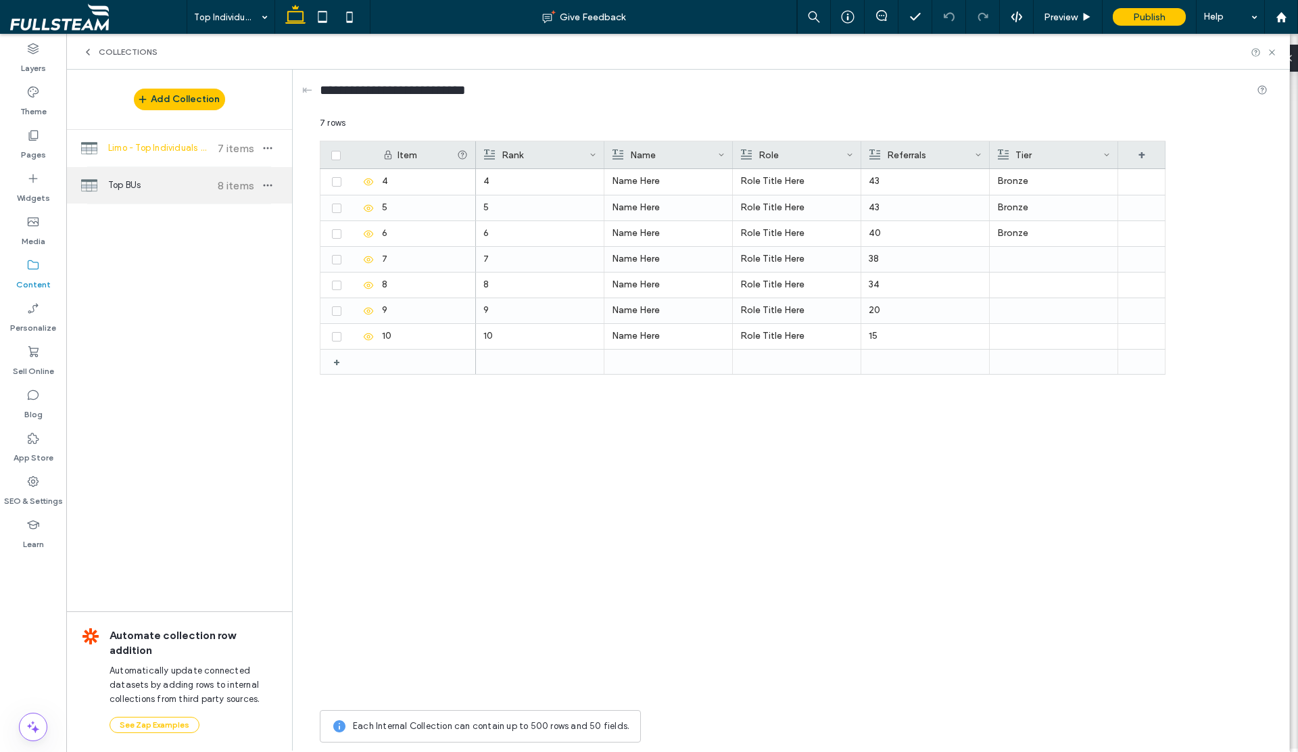
click at [161, 183] on span "Top BUs" at bounding box center [158, 186] width 101 height 14
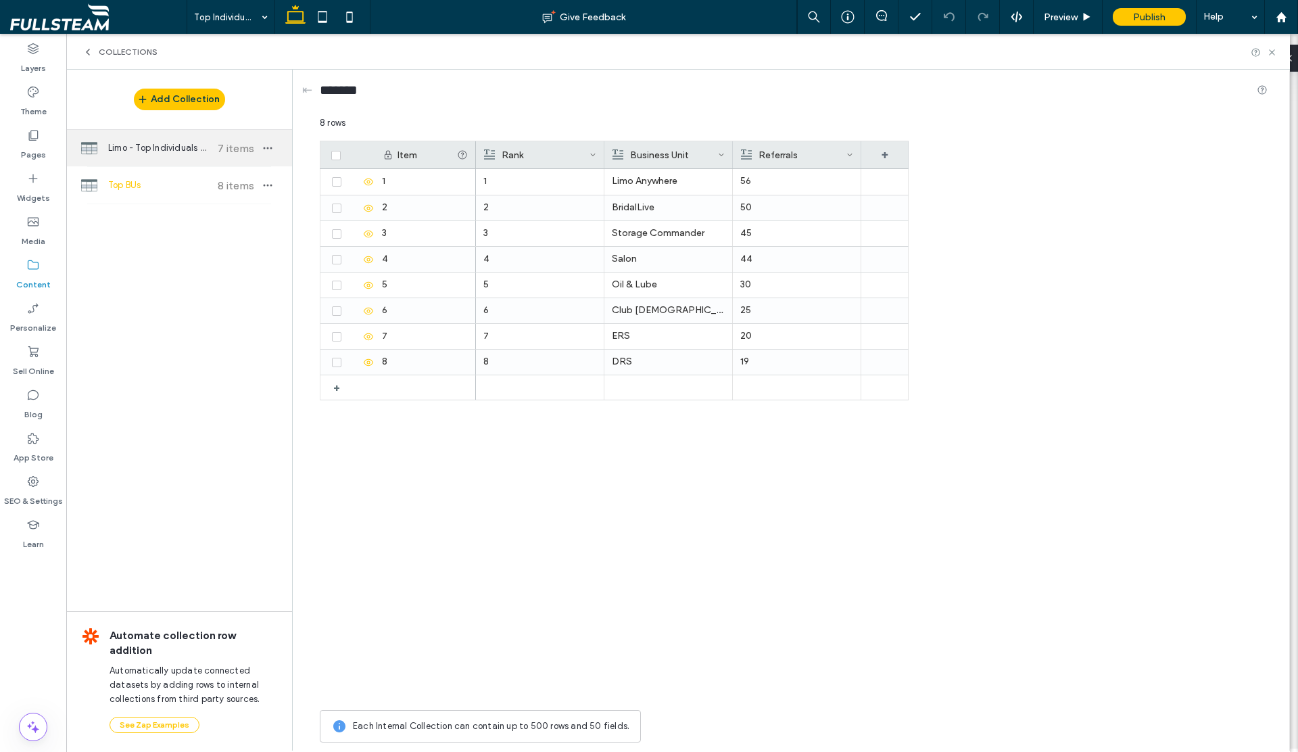
click at [127, 141] on span "Limo - Top Individuals List" at bounding box center [158, 148] width 101 height 14
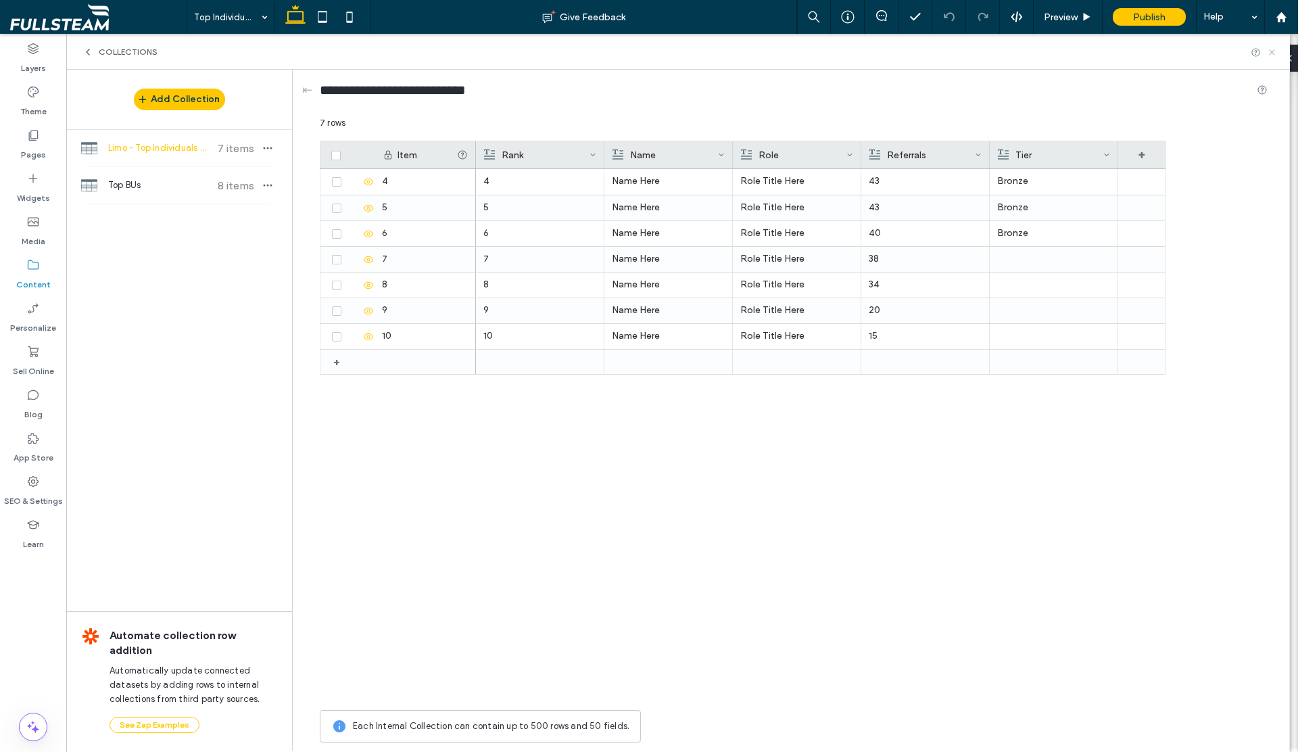
click at [1273, 55] on icon at bounding box center [1272, 52] width 10 height 10
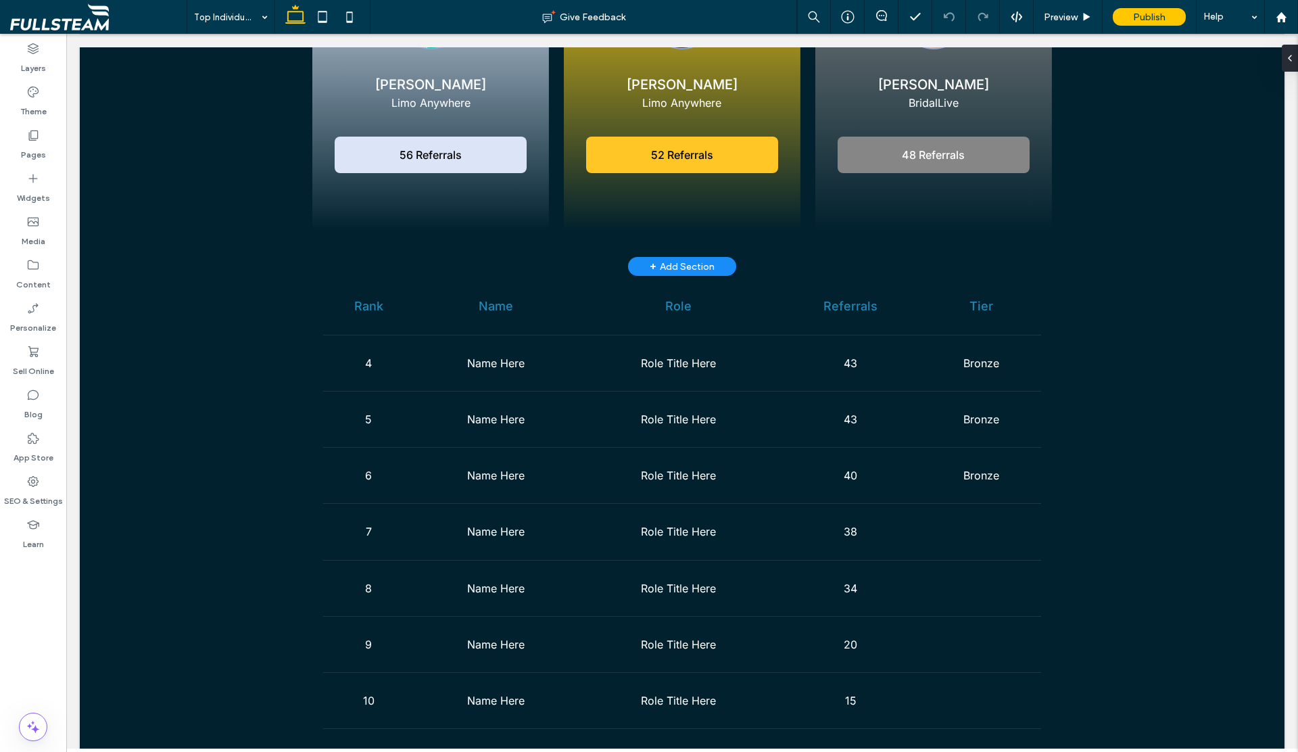
scroll to position [225, 0]
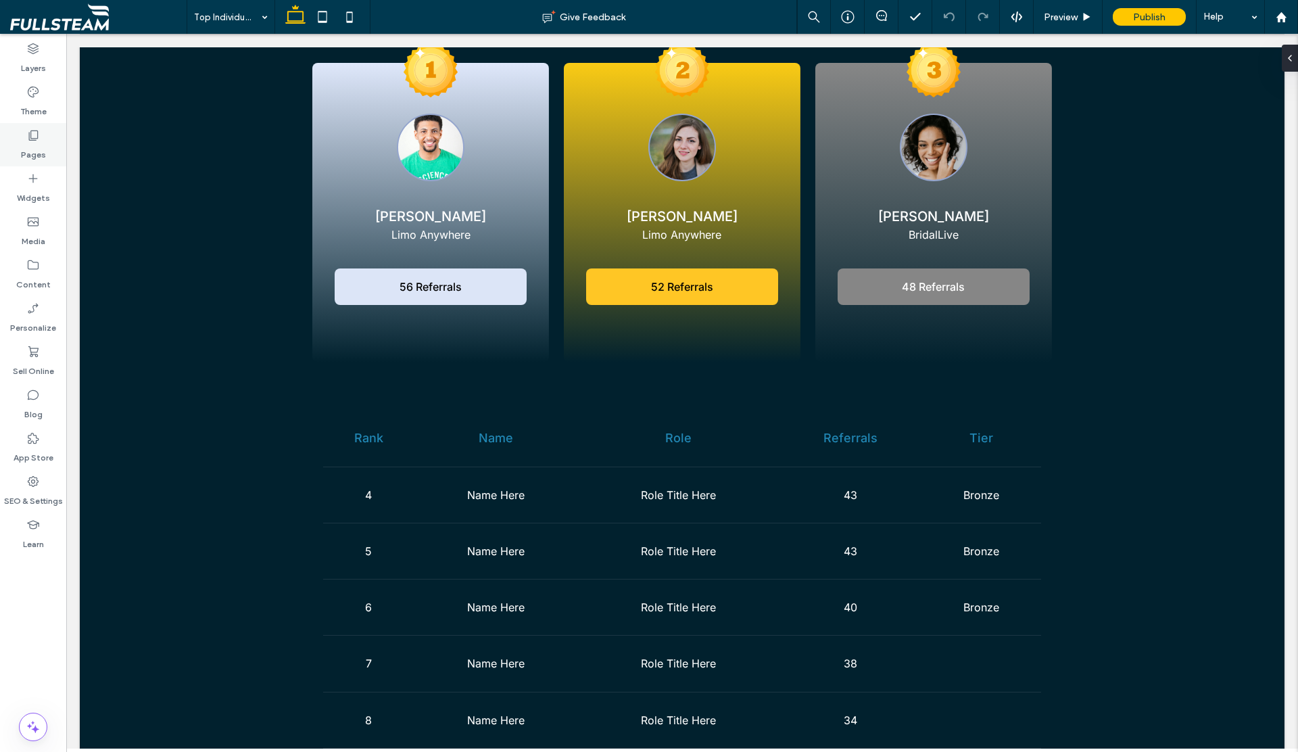
click at [32, 149] on label "Pages" at bounding box center [33, 151] width 25 height 19
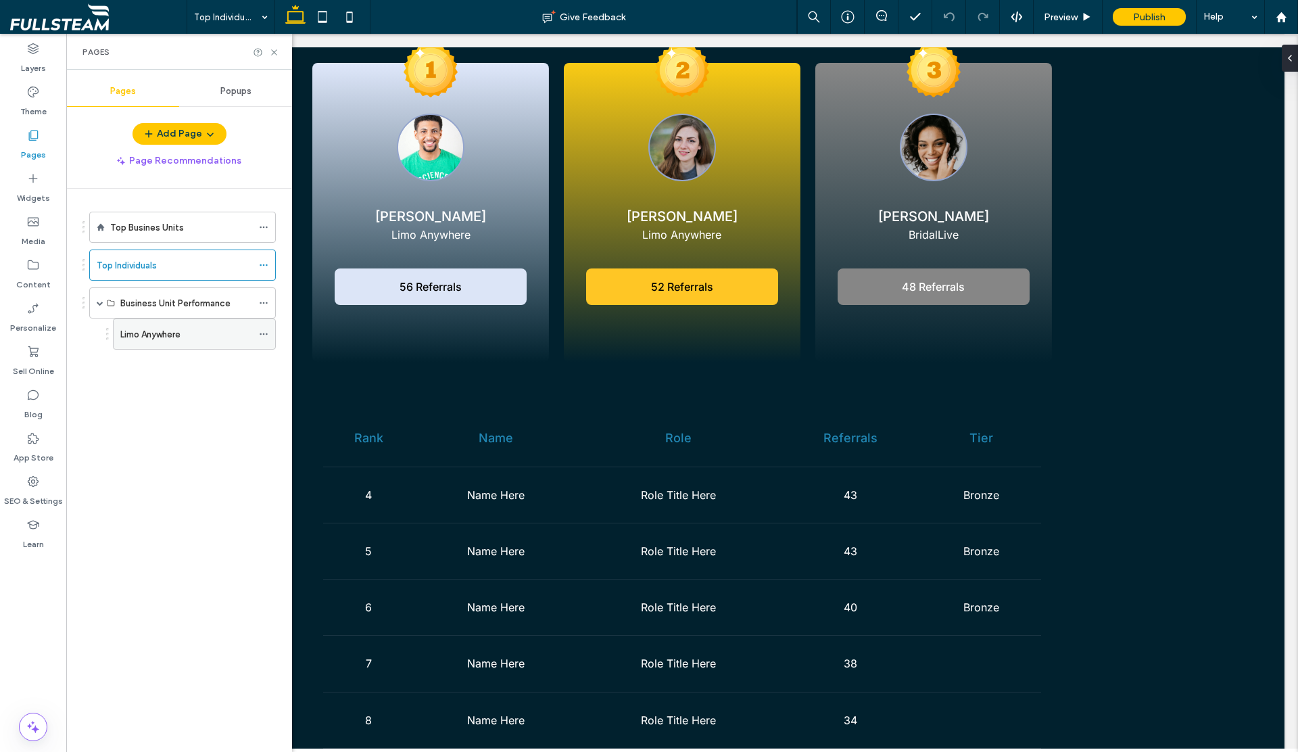
click at [133, 326] on div "Limo Anywhere" at bounding box center [186, 334] width 132 height 30
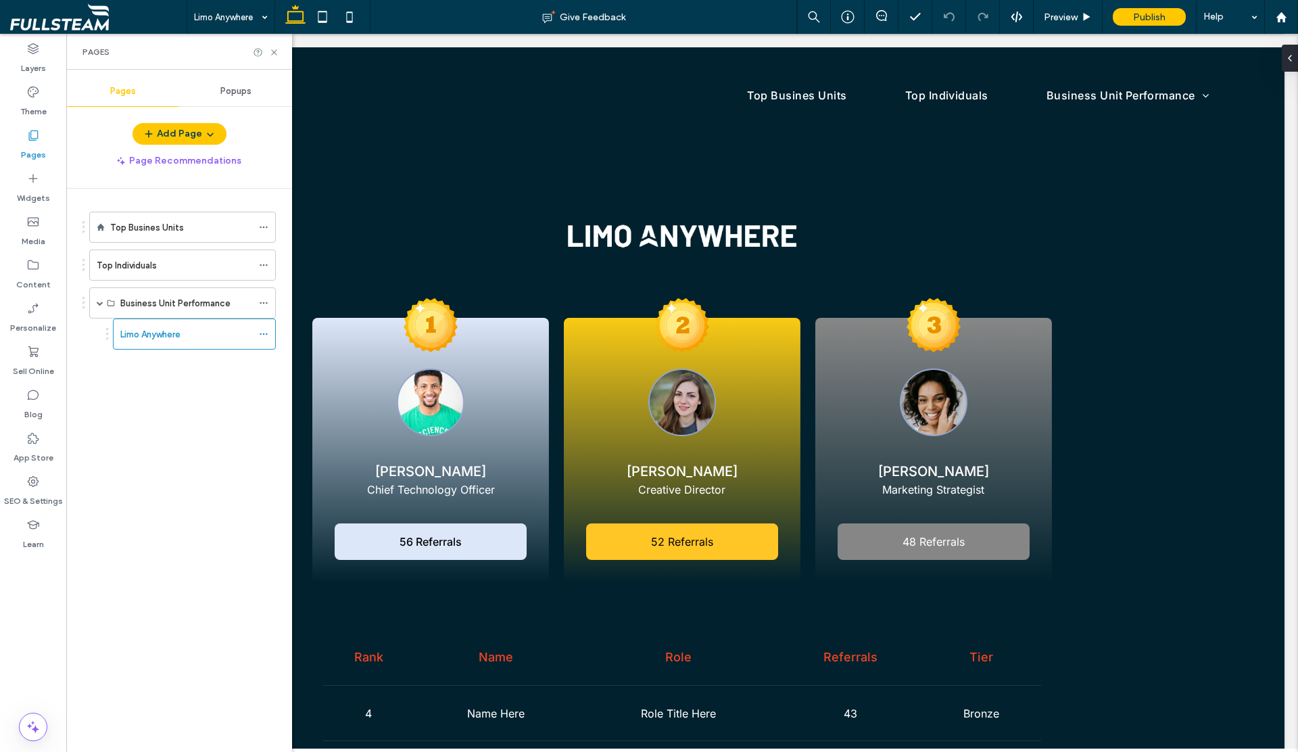
scroll to position [0, 0]
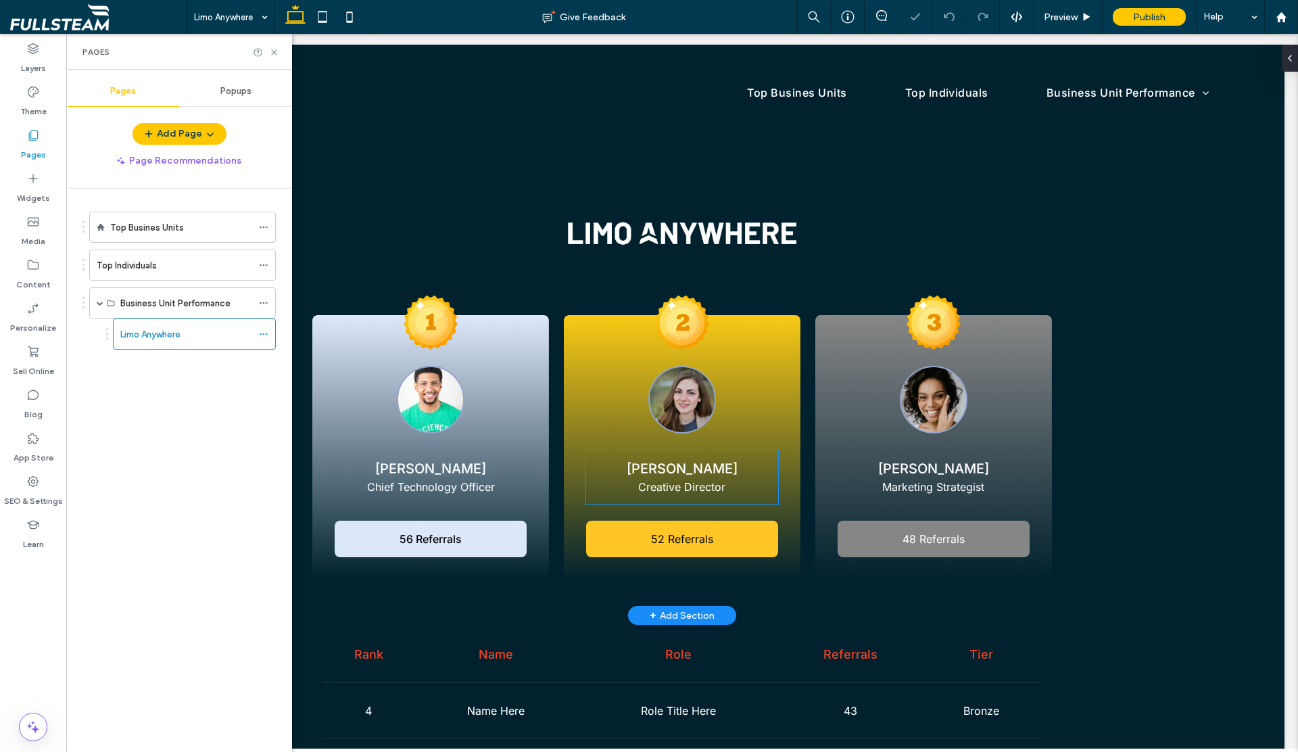
scroll to position [406, 0]
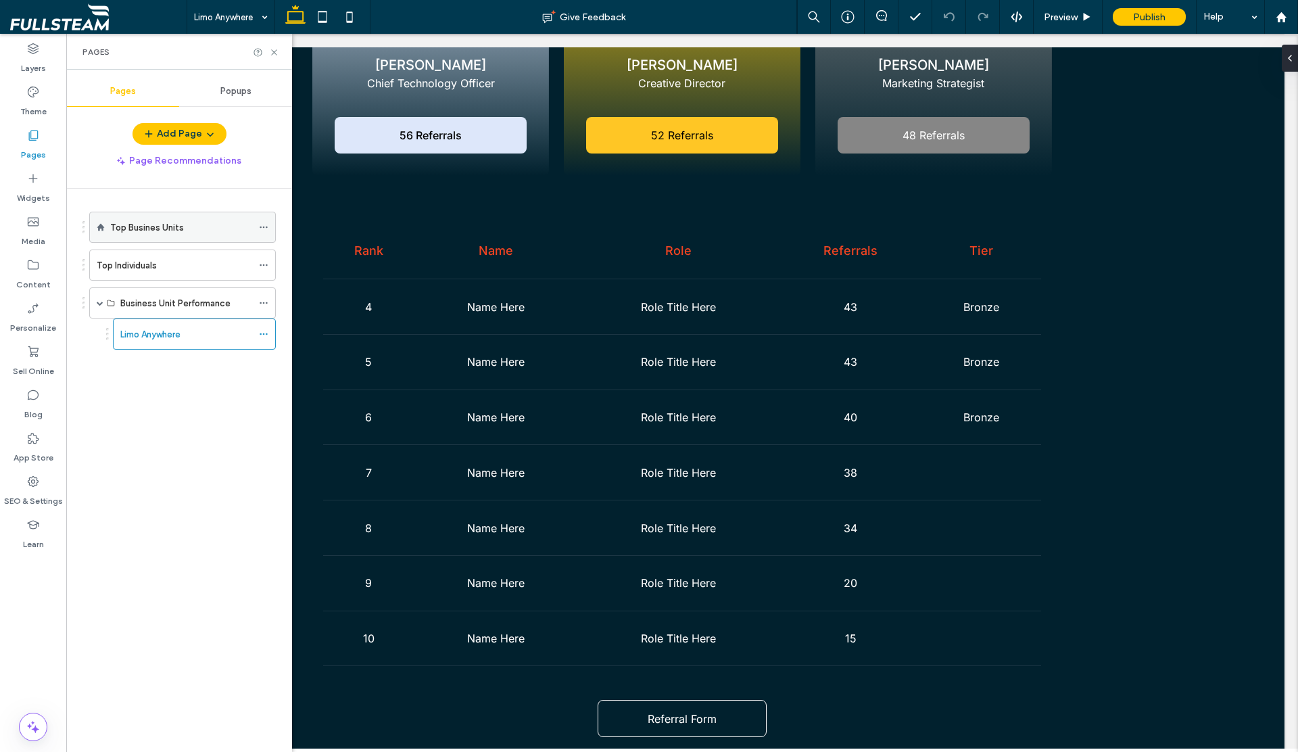
click at [187, 232] on div "Top Busines Units" at bounding box center [181, 227] width 142 height 14
